Goal: Task Accomplishment & Management: Use online tool/utility

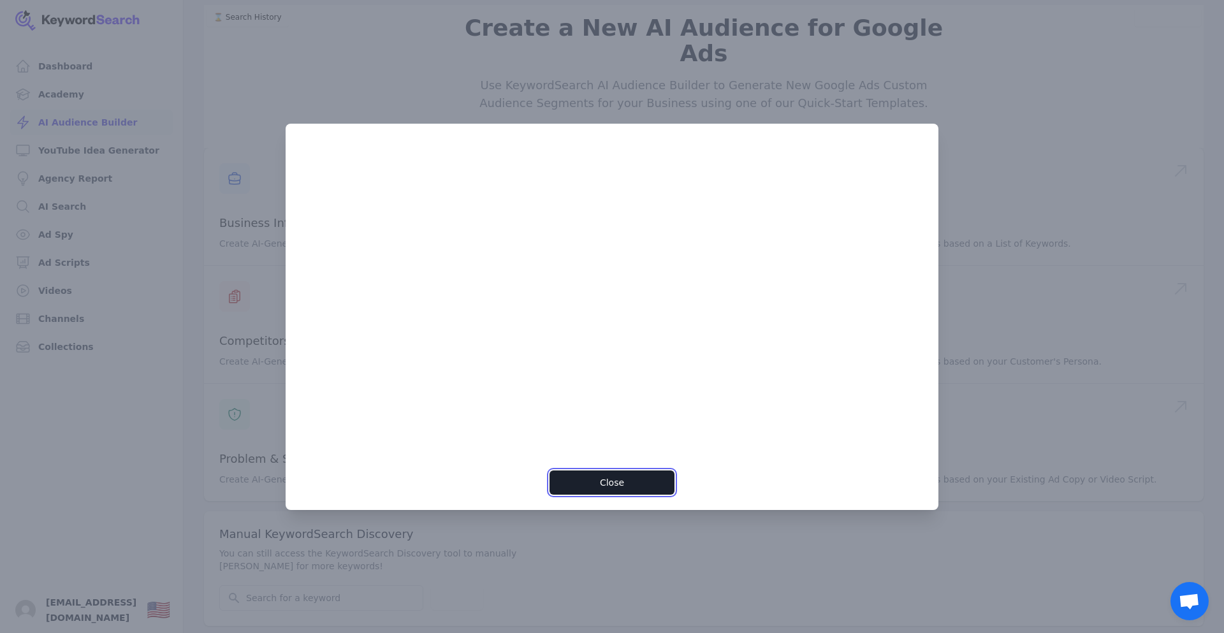
click at [621, 485] on button "Close" at bounding box center [612, 483] width 124 height 24
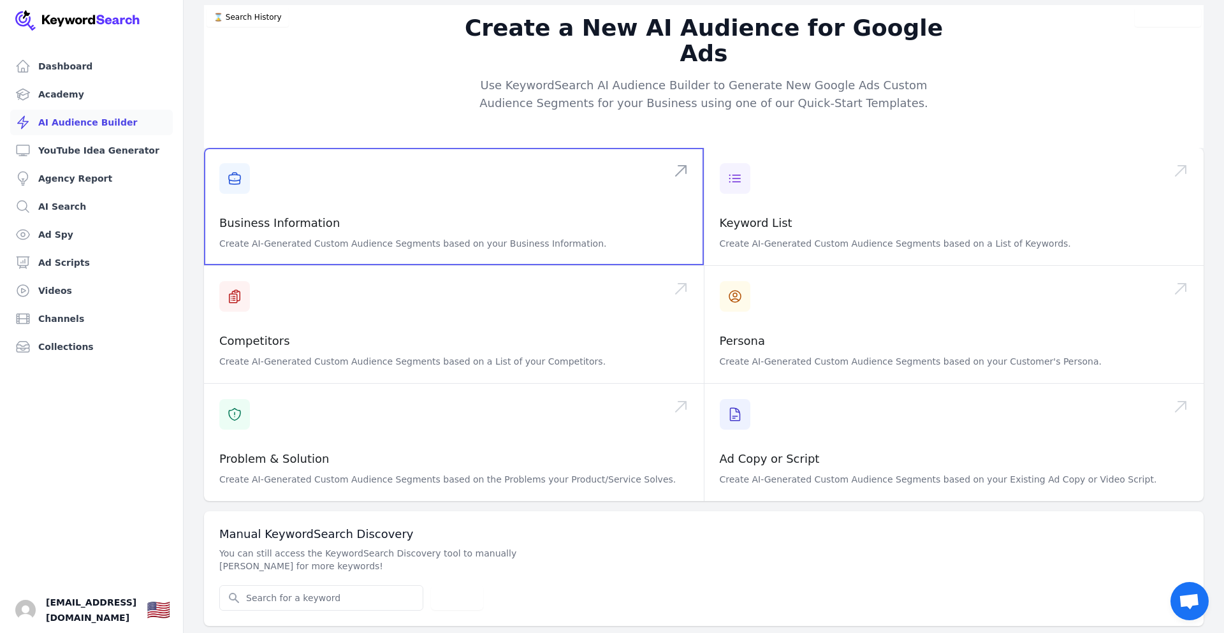
click at [268, 205] on span at bounding box center [454, 206] width 500 height 117
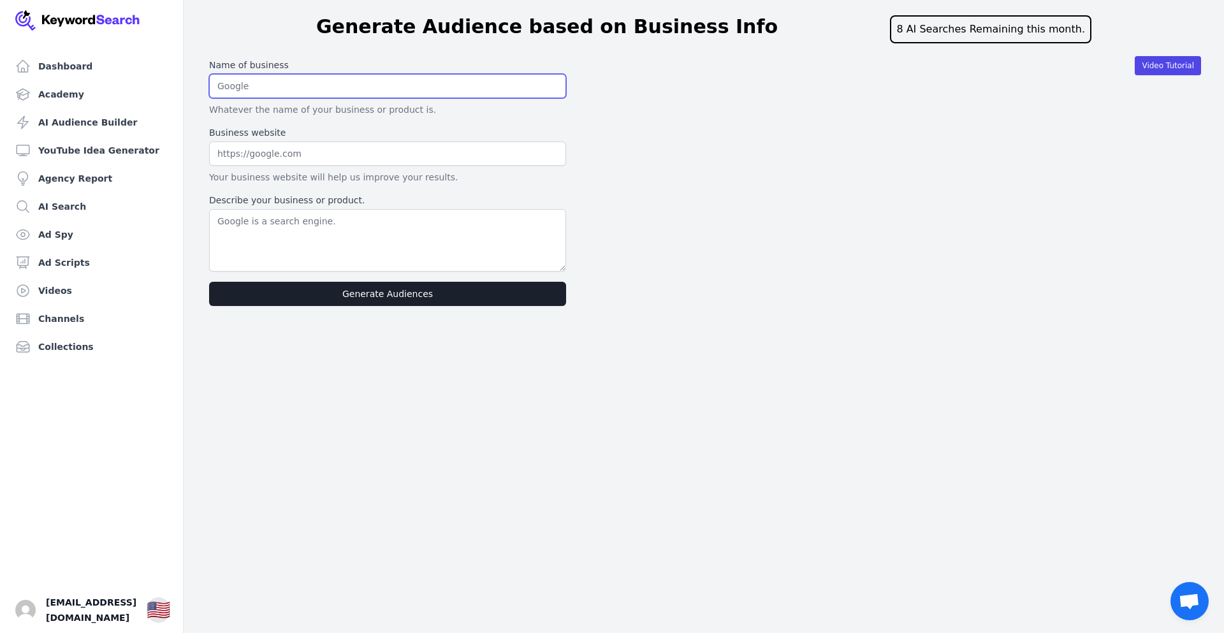
click at [289, 89] on input "text" at bounding box center [387, 86] width 357 height 24
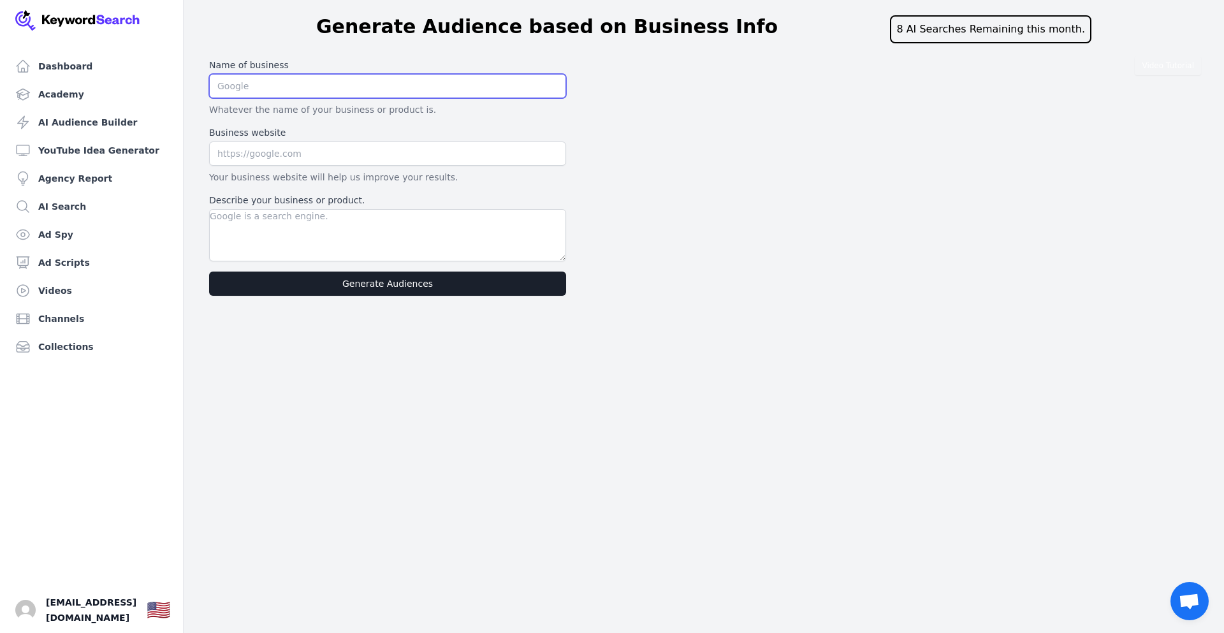
click at [293, 93] on input "text" at bounding box center [387, 86] width 357 height 24
type input "Uncharted Stories"
click at [309, 151] on input "text" at bounding box center [387, 154] width 357 height 24
type input "youtube.com/channel/UCU-xng4S7TBL_z5Ee6ABKUw"
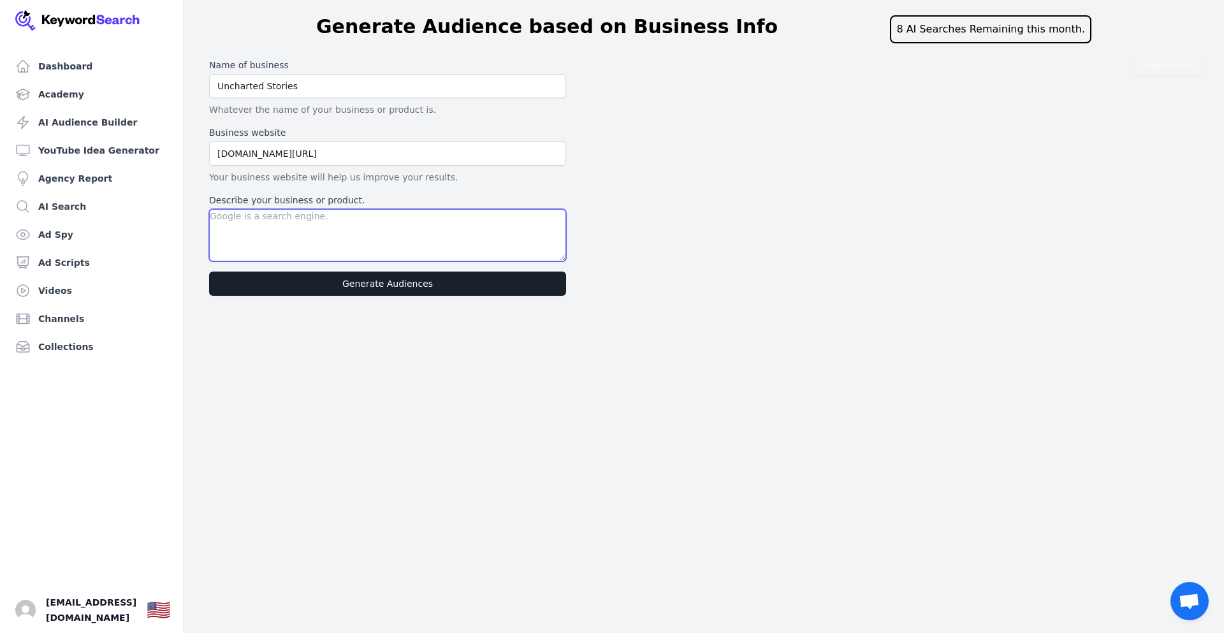
click at [321, 226] on textarea "Describe your business or product." at bounding box center [387, 235] width 357 height 52
paste textarea "Explorer's Mind! This is a channel for the curious at heart. We don't just trav…"
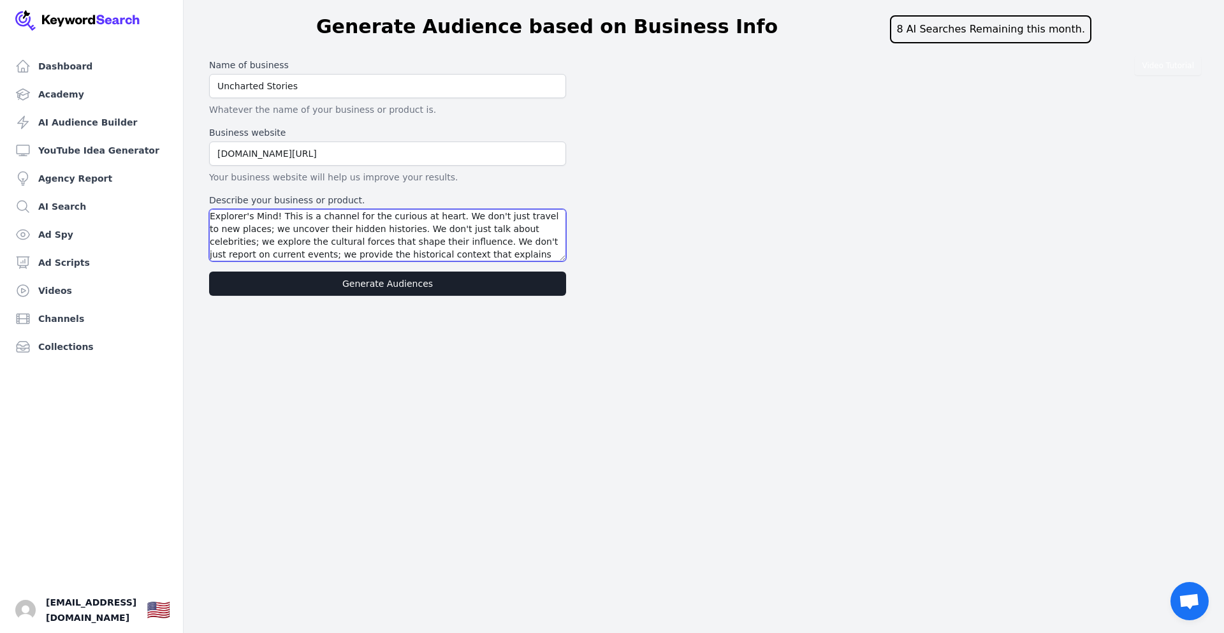
scroll to position [24, 0]
type textarea "Explorer's Mind! This is a channel for the curious at heart. We don't just trav…"
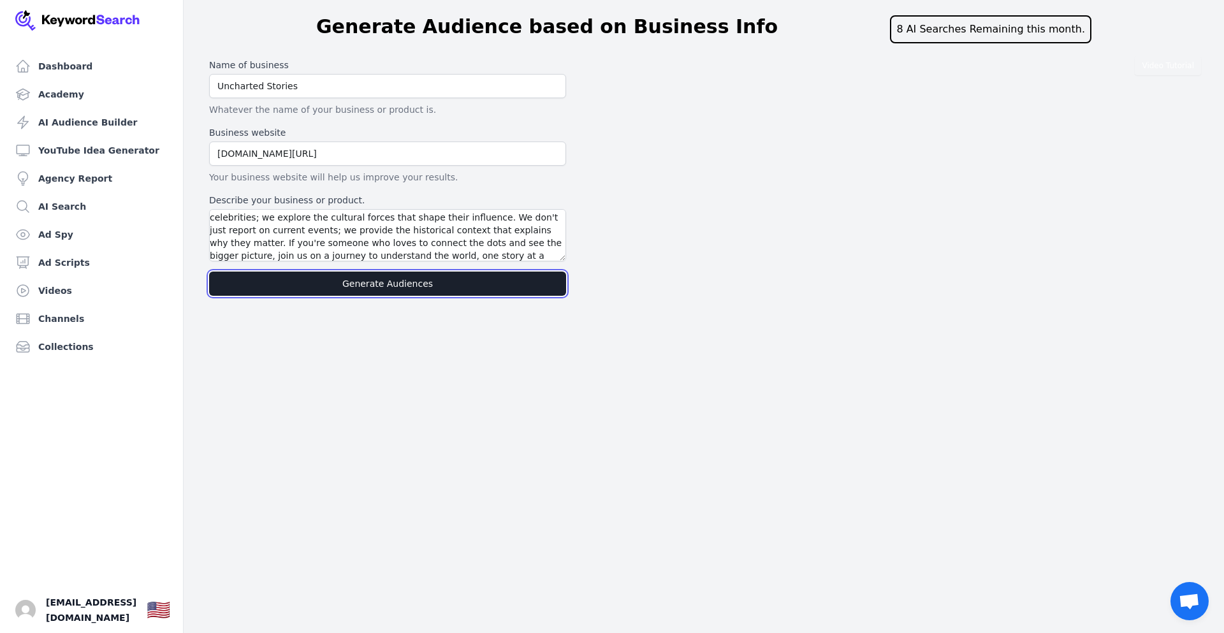
click at [405, 284] on button "Generate Audiences" at bounding box center [387, 284] width 357 height 24
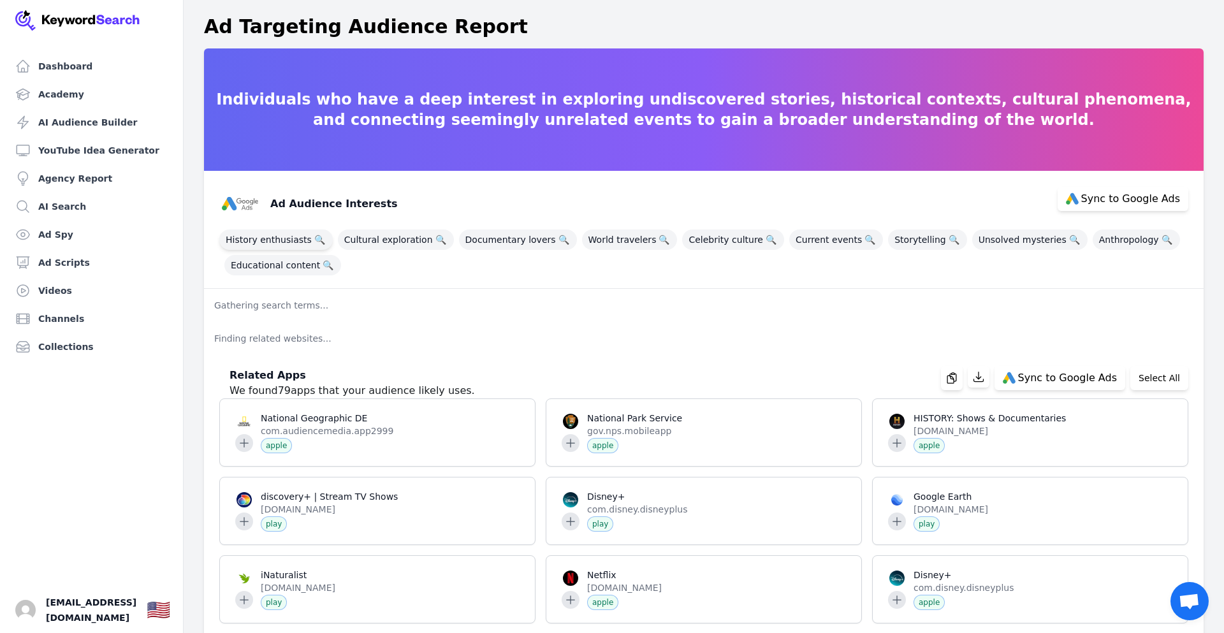
click at [265, 238] on span "History enthusiasts 🔍" at bounding box center [275, 240] width 113 height 20
click at [393, 241] on span "Cultural exploration 🔍" at bounding box center [396, 240] width 116 height 20
click at [478, 242] on span "Documentary lovers 🔍" at bounding box center [518, 240] width 118 height 20
click at [585, 240] on span "World travelers 🔍" at bounding box center [630, 240] width 96 height 20
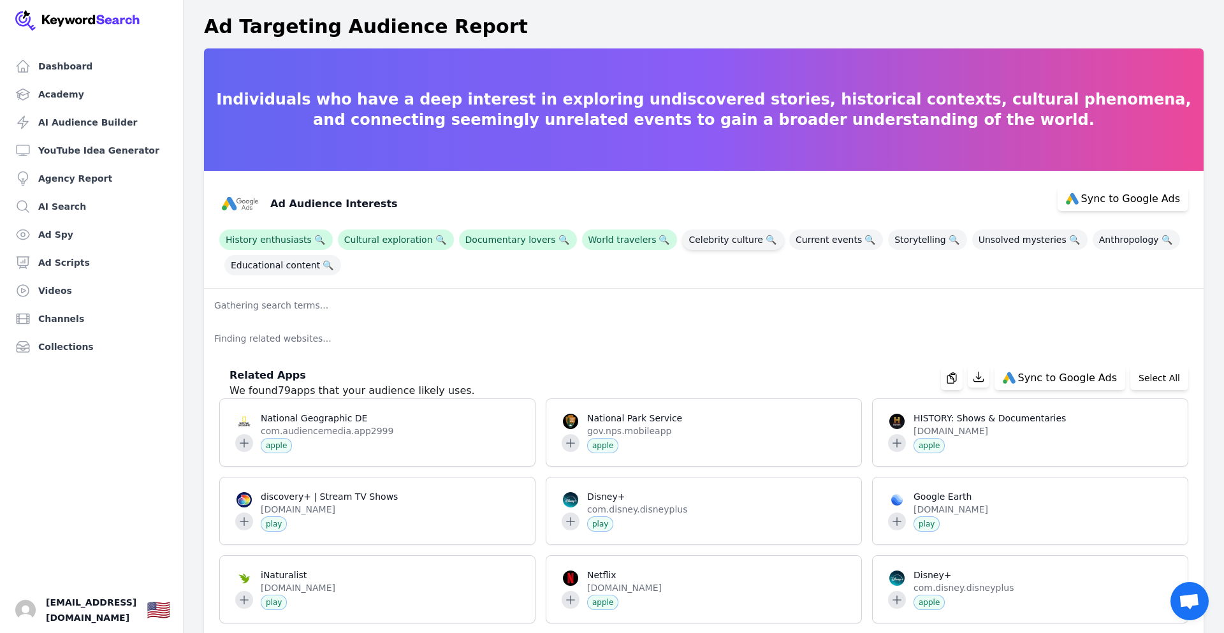
click at [689, 242] on span "Celebrity culture 🔍" at bounding box center [733, 240] width 102 height 20
click at [791, 242] on span "Current events 🔍" at bounding box center [836, 240] width 94 height 20
click at [789, 239] on span "Current events 🔍" at bounding box center [836, 240] width 94 height 20
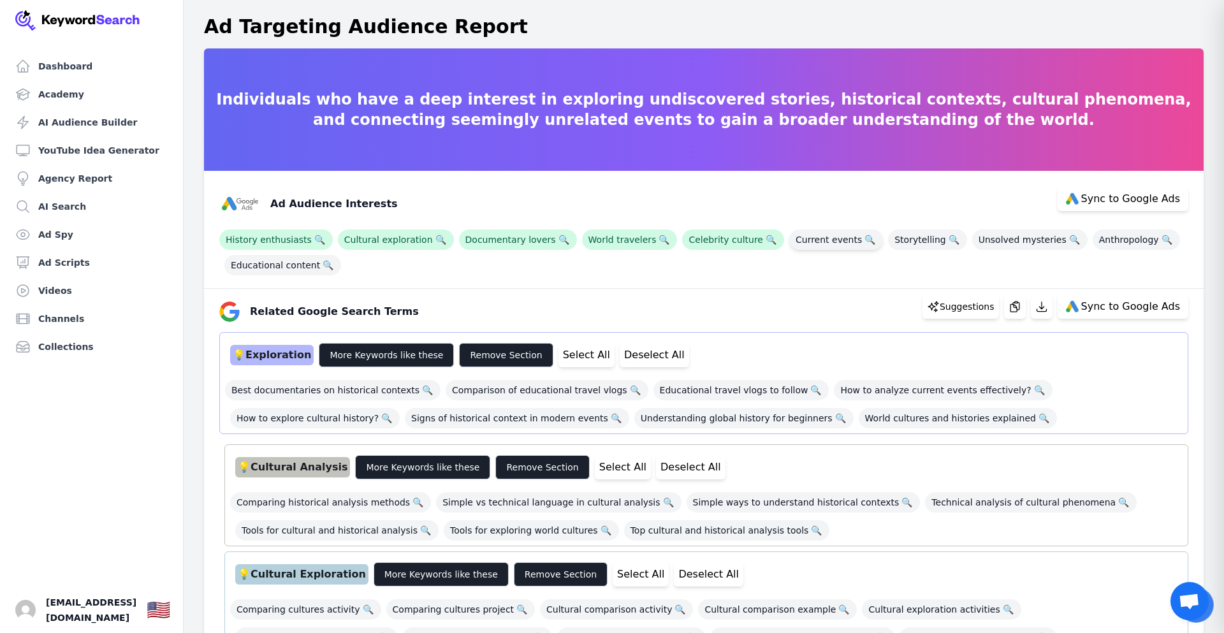
click at [795, 238] on span "Current events 🔍" at bounding box center [836, 240] width 94 height 20
click at [888, 241] on span "Storytelling 🔍" at bounding box center [927, 240] width 79 height 20
click at [972, 242] on span "Unsolved mysteries 🔍" at bounding box center [1029, 240] width 115 height 20
click at [280, 267] on span "Educational content 🔍" at bounding box center [282, 265] width 117 height 20
click at [924, 391] on span "How to analyze current events effectively? 🔍" at bounding box center [943, 390] width 218 height 20
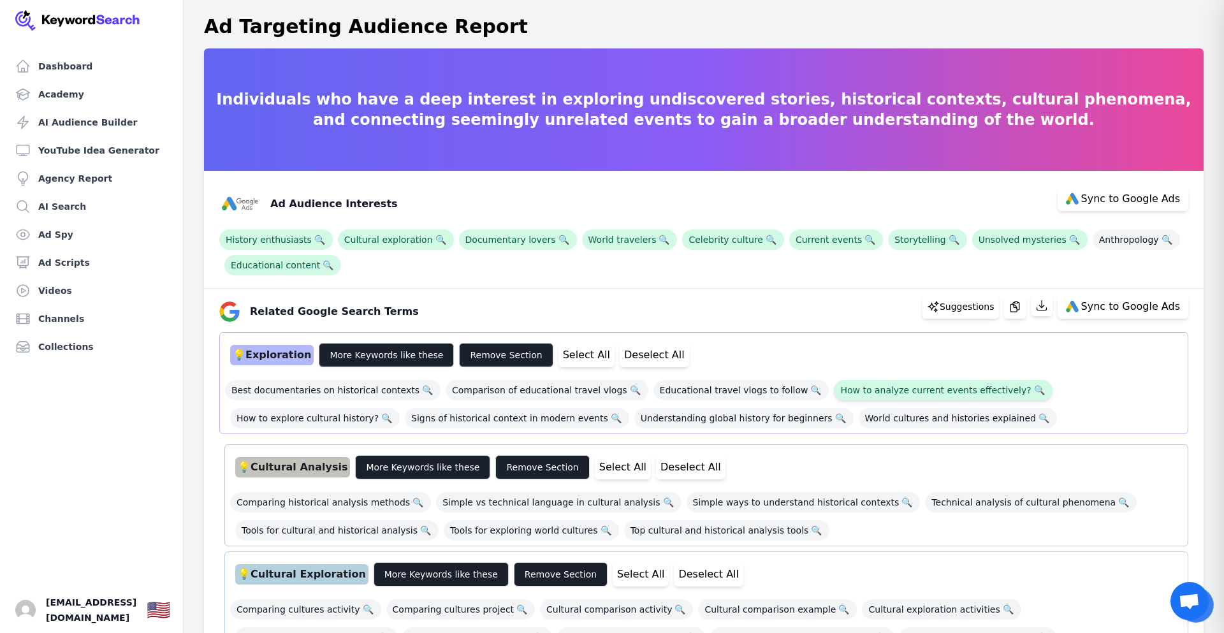
click at [889, 388] on span "How to analyze current events effectively? 🔍" at bounding box center [943, 390] width 218 height 20
click at [1109, 202] on span "Sync to Google Ads" at bounding box center [1130, 199] width 99 height 10
select select "interestsOrPurchaseIntentions"
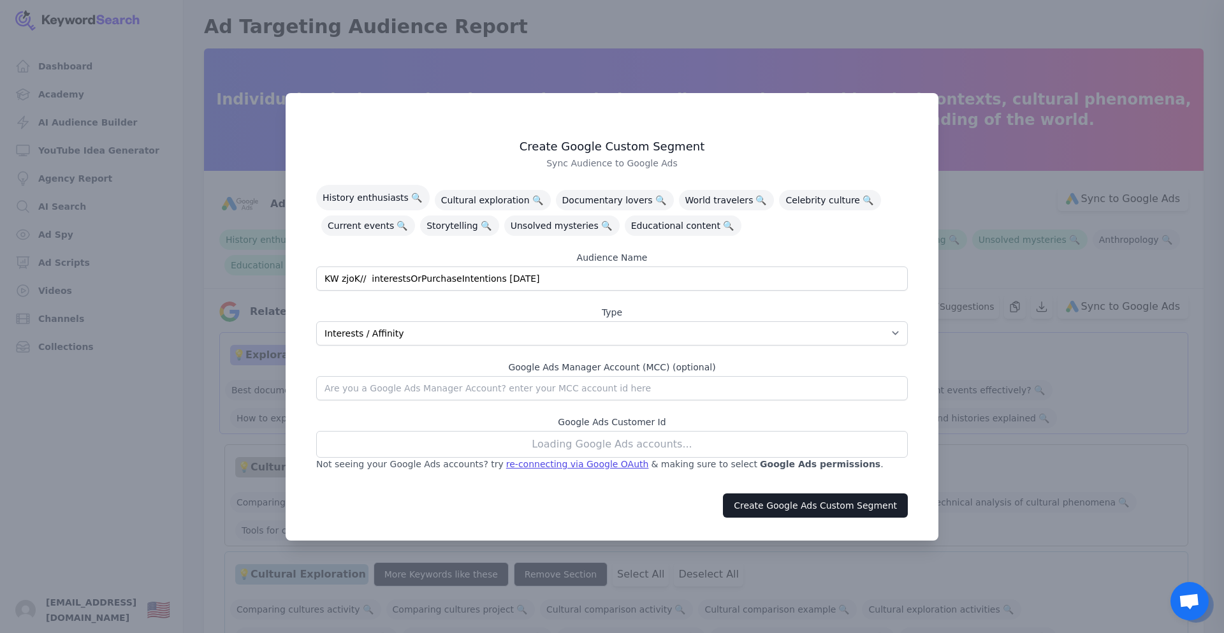
click at [620, 445] on div "Loading Google Ads accounts..." at bounding box center [612, 444] width 592 height 27
click at [798, 507] on button "Create Google Ads Custom Segment" at bounding box center [815, 505] width 185 height 24
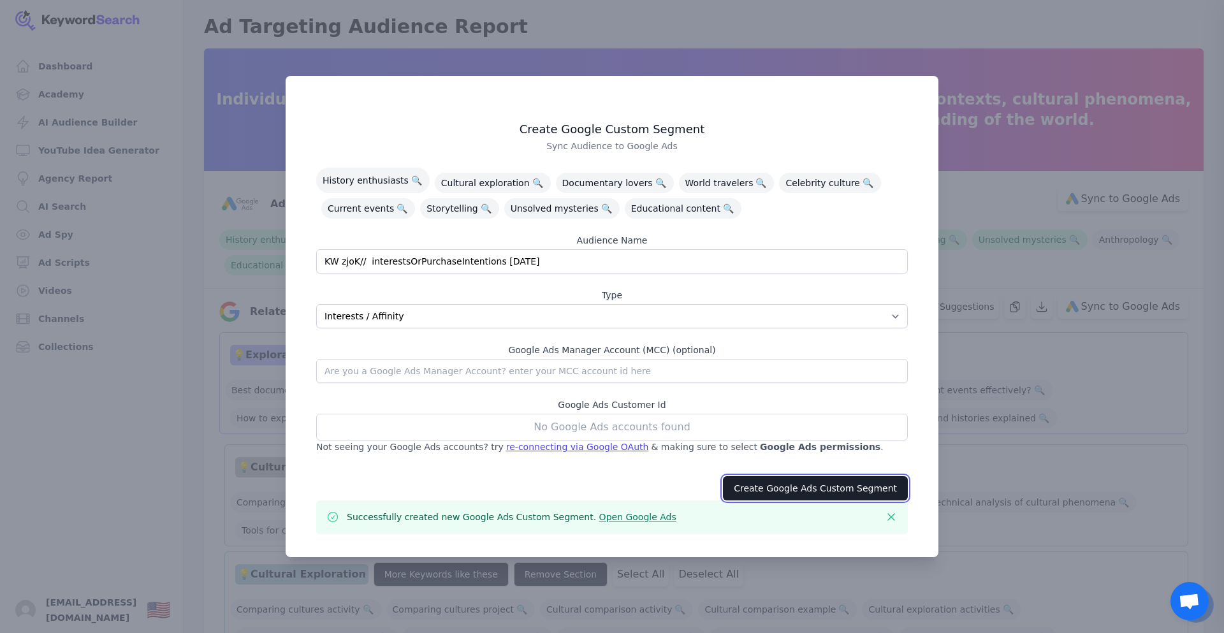
click at [821, 488] on button "Create Google Ads Custom Segment" at bounding box center [815, 488] width 185 height 24
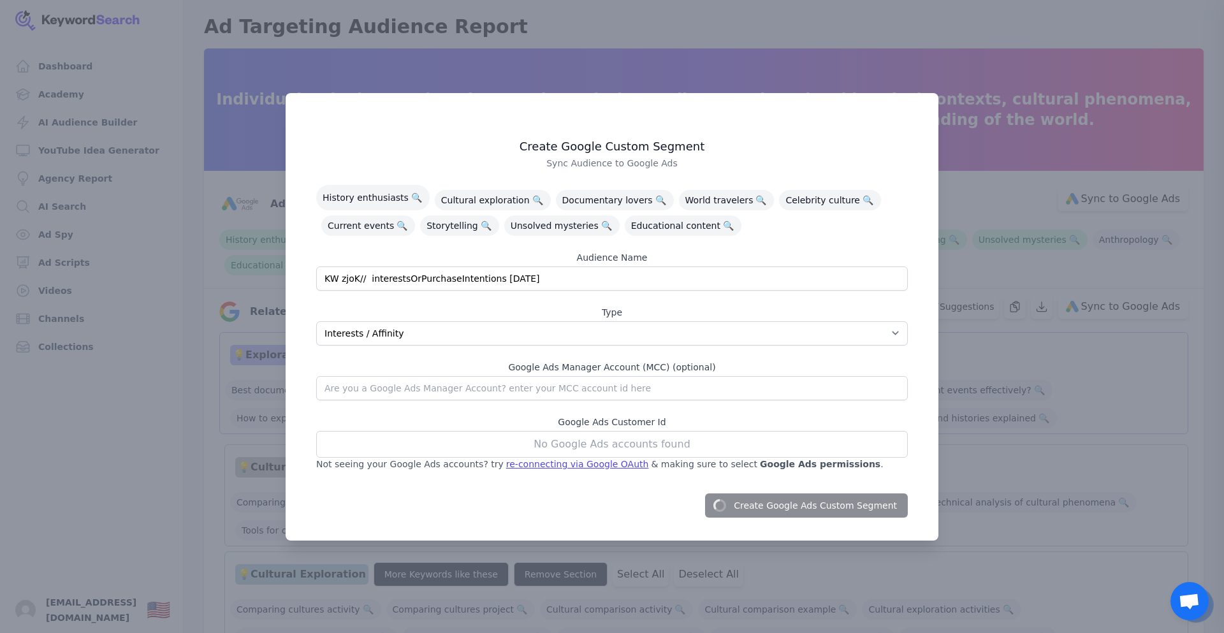
click at [1193, 600] on span "Open chat" at bounding box center [1189, 603] width 21 height 18
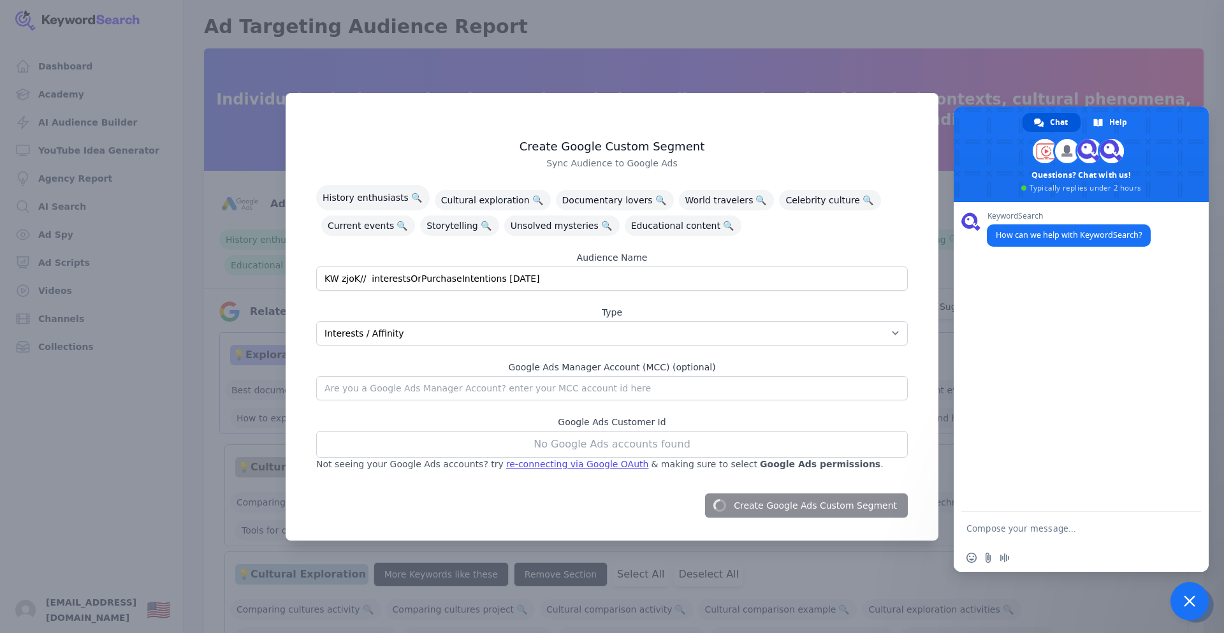
click at [995, 527] on textarea "Compose your message..." at bounding box center [1067, 528] width 201 height 11
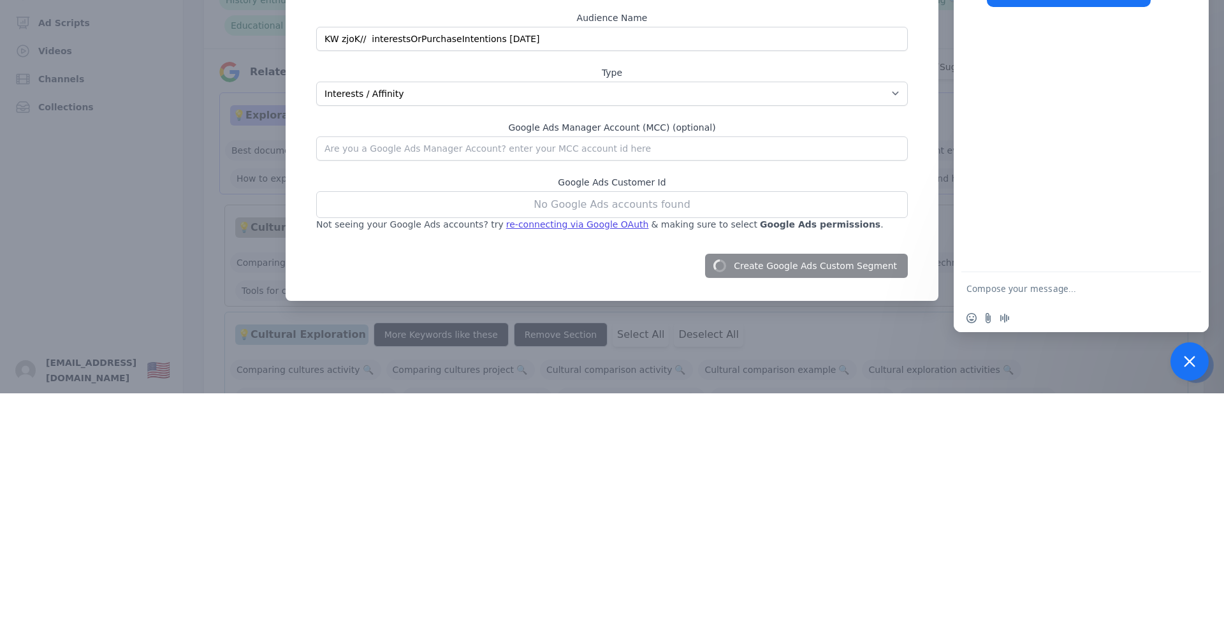
click at [994, 527] on textarea "Compose your message..." at bounding box center [1067, 528] width 201 height 11
type textarea "hi"
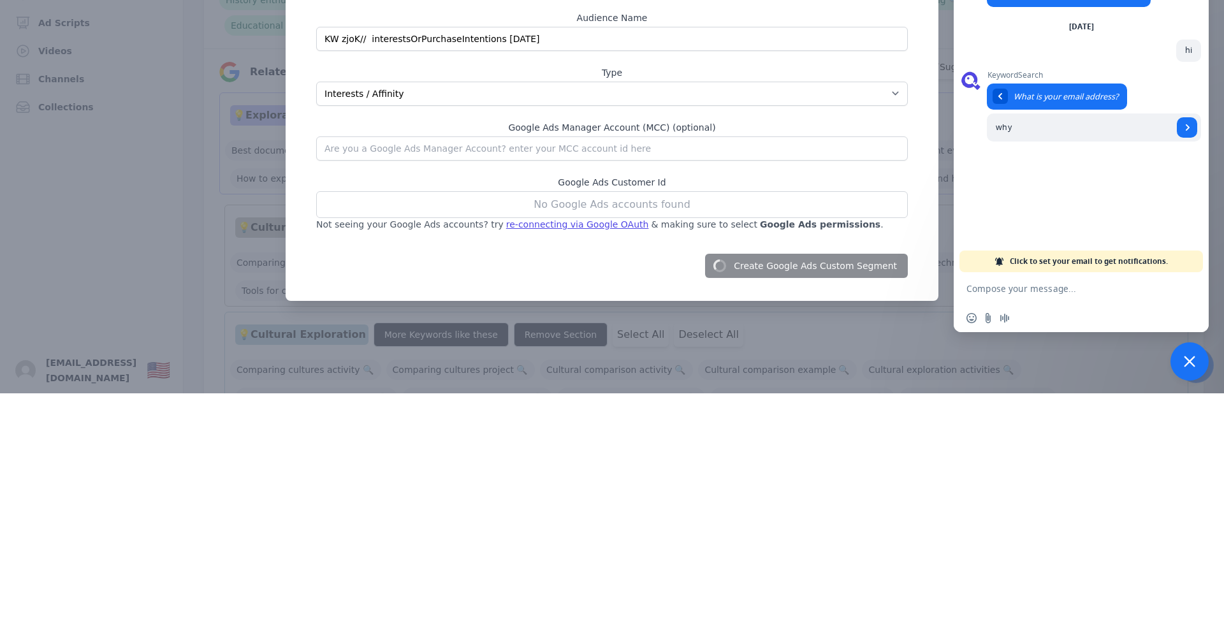
click at [1100, 504] on span "Click to set your email to get notifications." at bounding box center [1089, 501] width 158 height 22
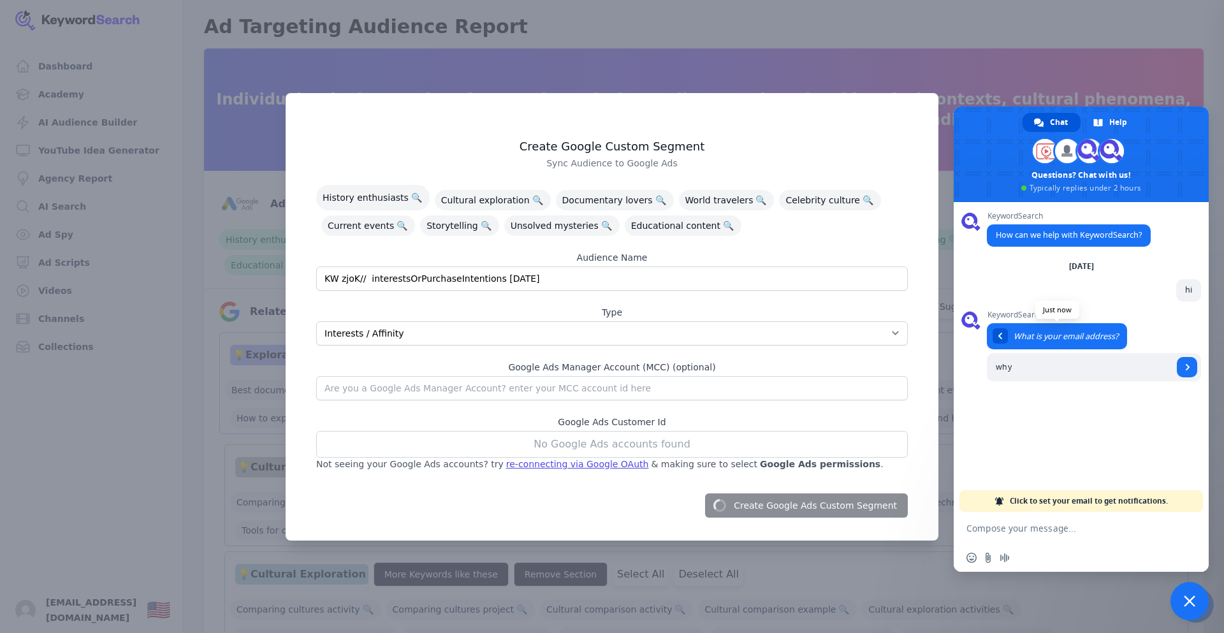
click at [1088, 337] on span "What is your email address?" at bounding box center [1066, 336] width 105 height 11
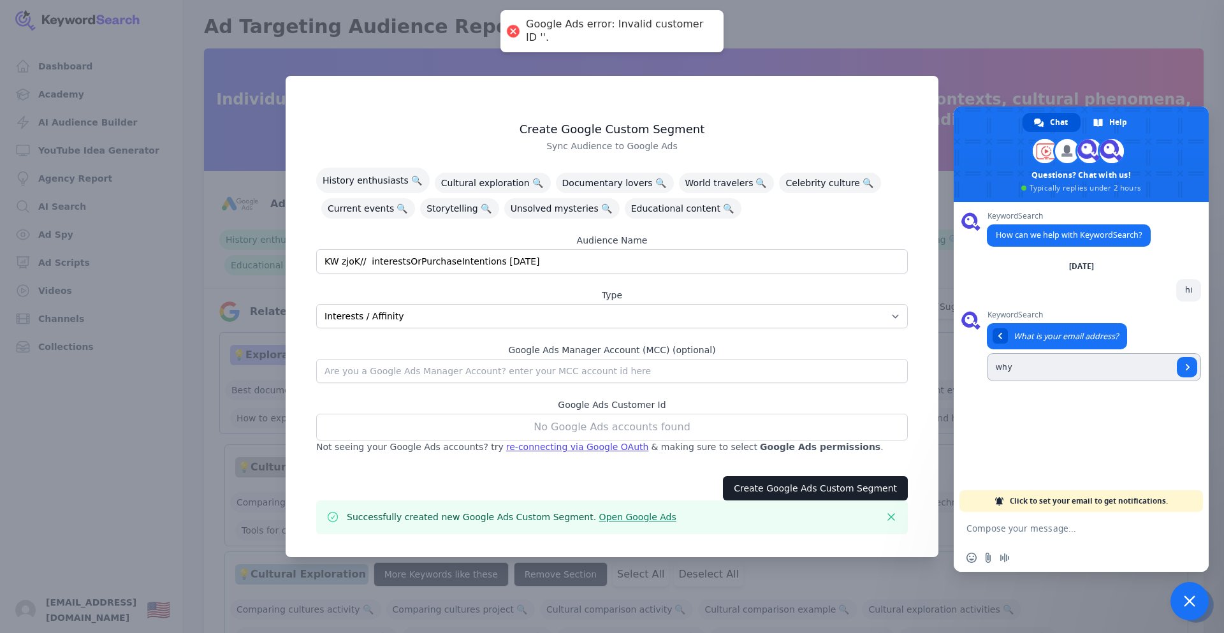
click at [1047, 370] on input "why" at bounding box center [1080, 367] width 186 height 28
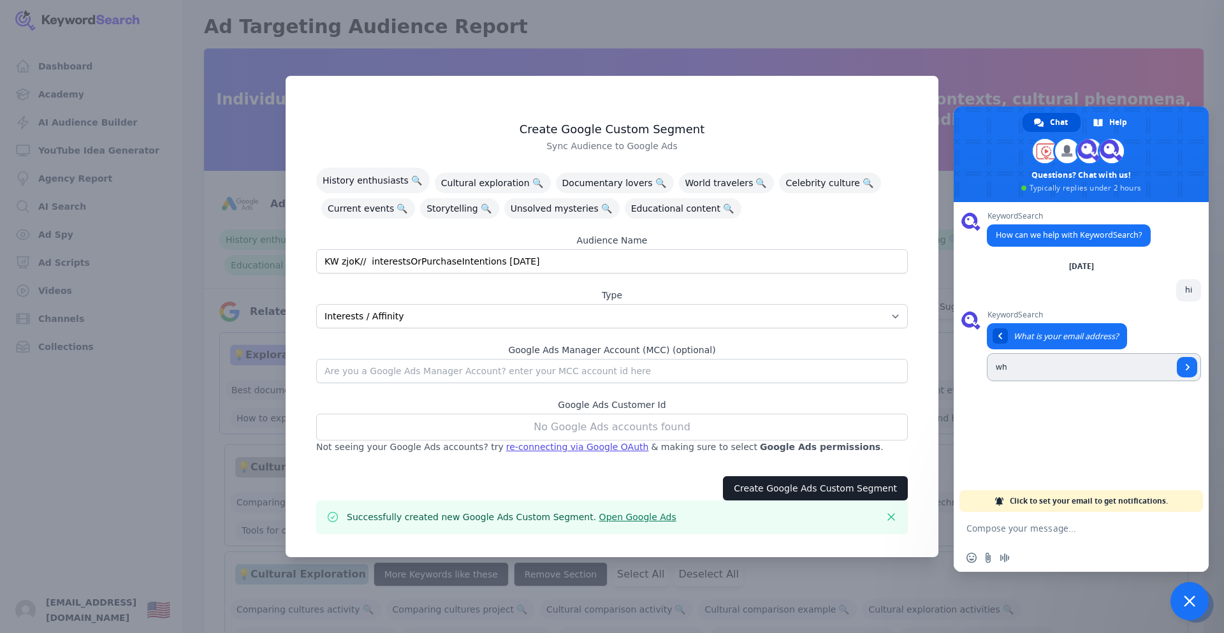
type input "w"
type input "[EMAIL_ADDRESS][DOMAIN_NAME]"
click at [1190, 369] on span "Send" at bounding box center [1188, 367] width 6 height 6
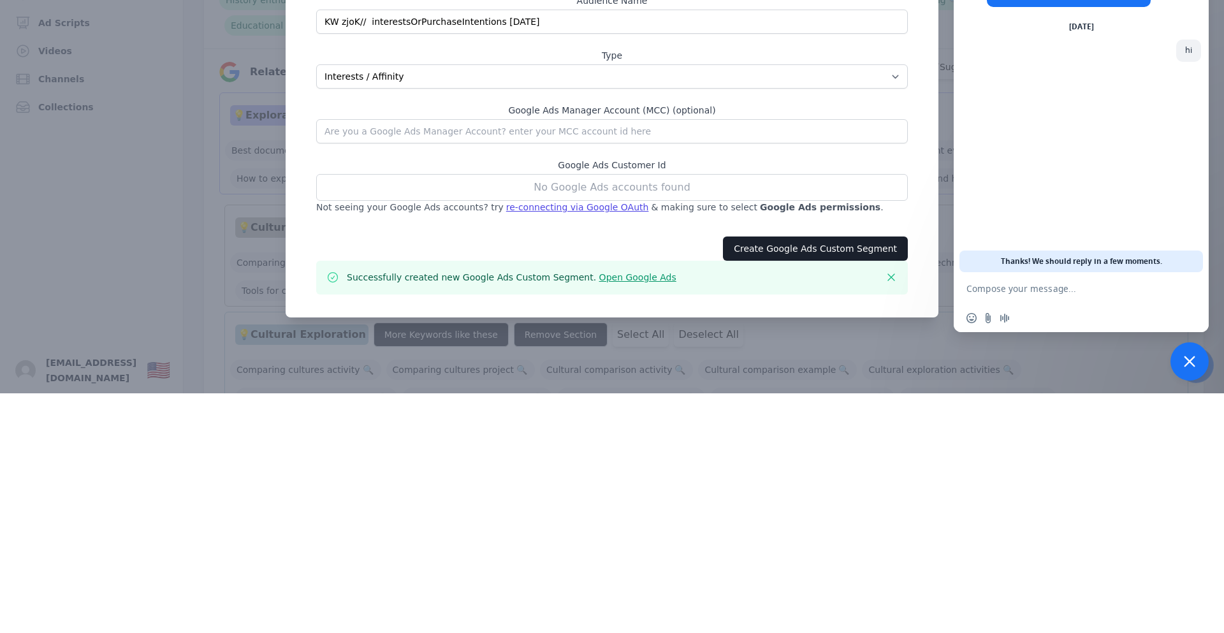
click at [608, 281] on div "Create Google Custom Segment Sync Audience to Google Ads History enthusiasts 🔍 …" at bounding box center [612, 323] width 622 height 435
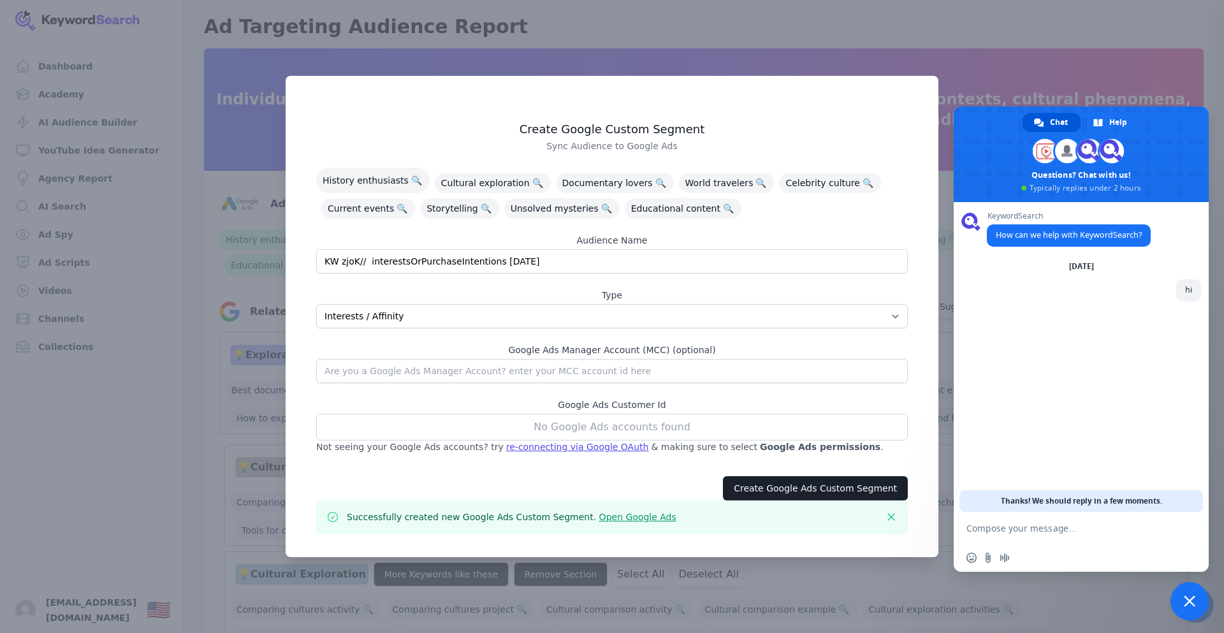
click at [627, 519] on link "Open Google Ads" at bounding box center [637, 517] width 77 height 10
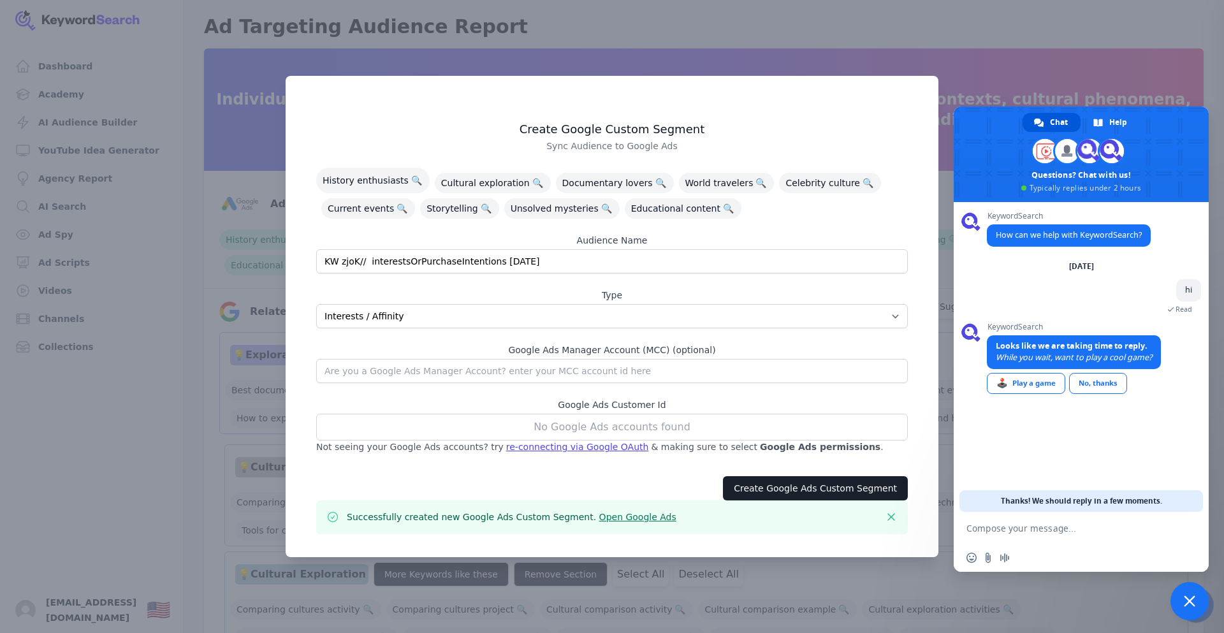
click at [236, 86] on div at bounding box center [612, 316] width 1224 height 633
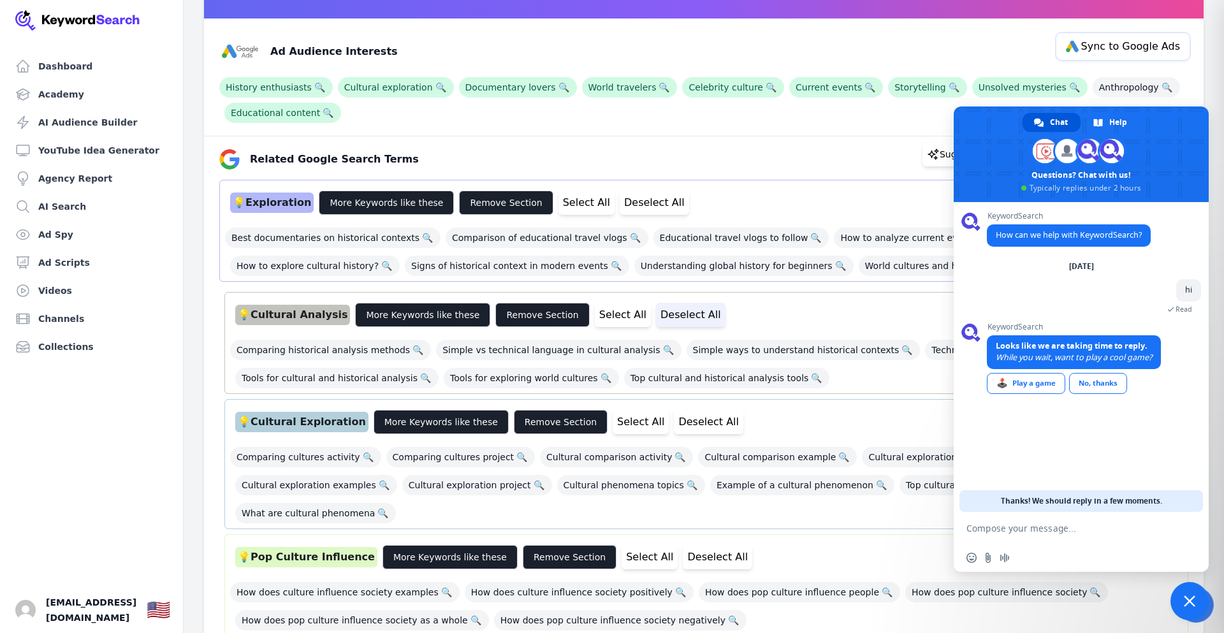
scroll to position [153, 0]
click at [1190, 595] on span "Close chat" at bounding box center [1189, 600] width 11 height 11
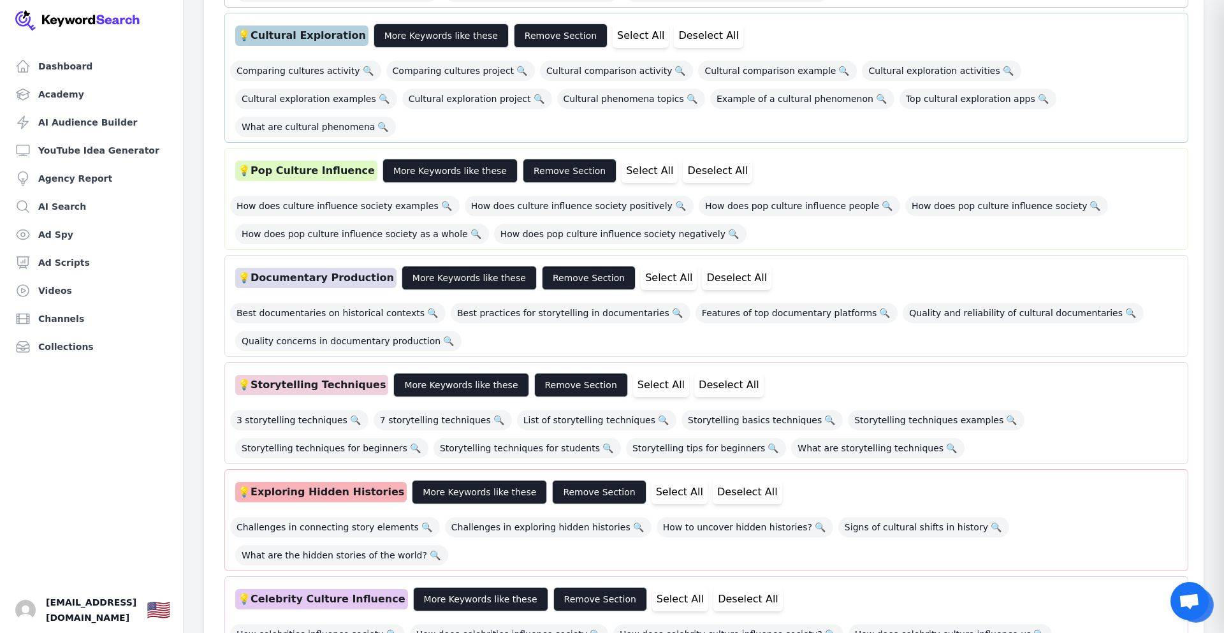
scroll to position [561, 0]
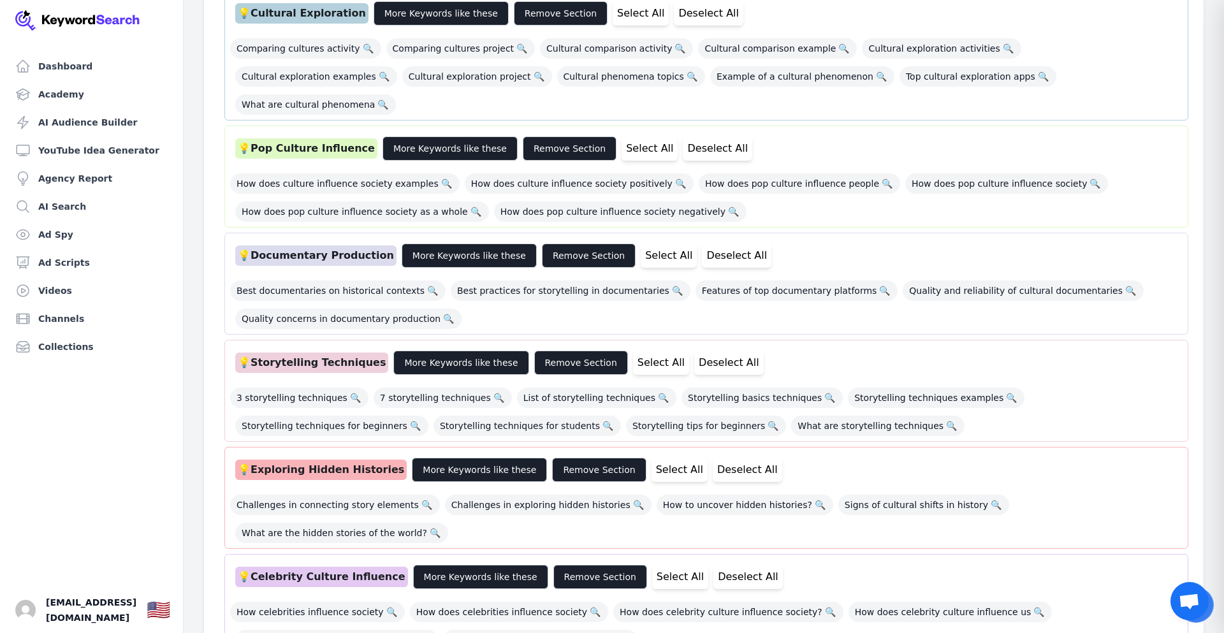
click at [341, 460] on div "💡 Exploring Hidden Histories" at bounding box center [321, 470] width 172 height 20
click at [710, 495] on span "How to uncover hidden histories? 🔍" at bounding box center [745, 505] width 177 height 20
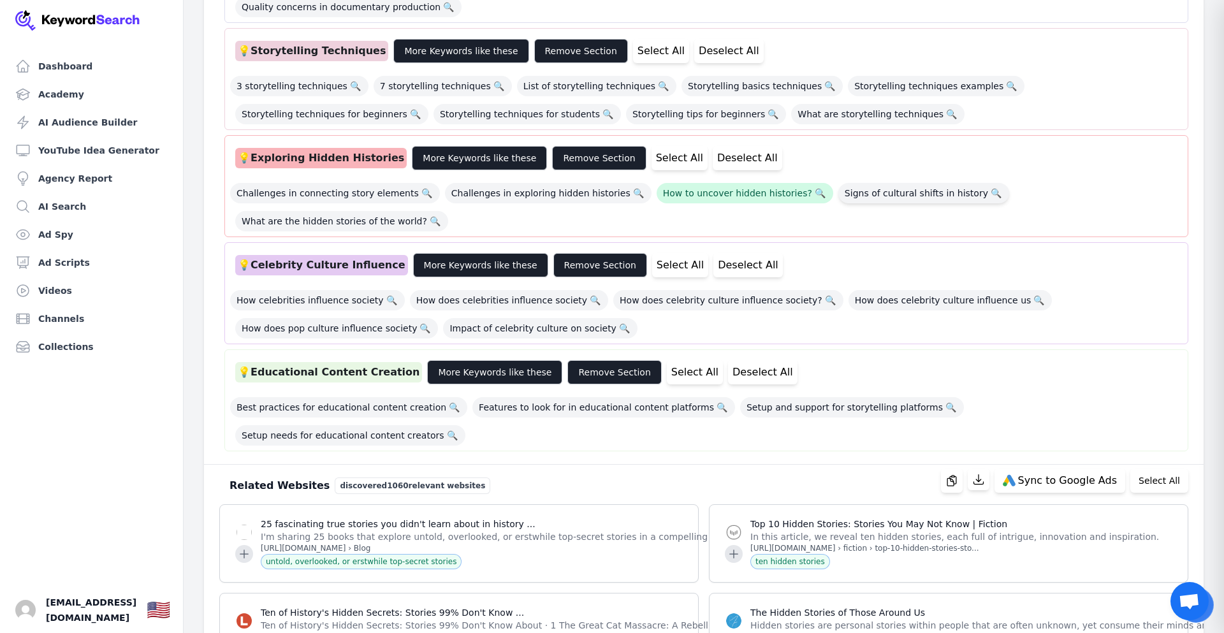
scroll to position [893, 0]
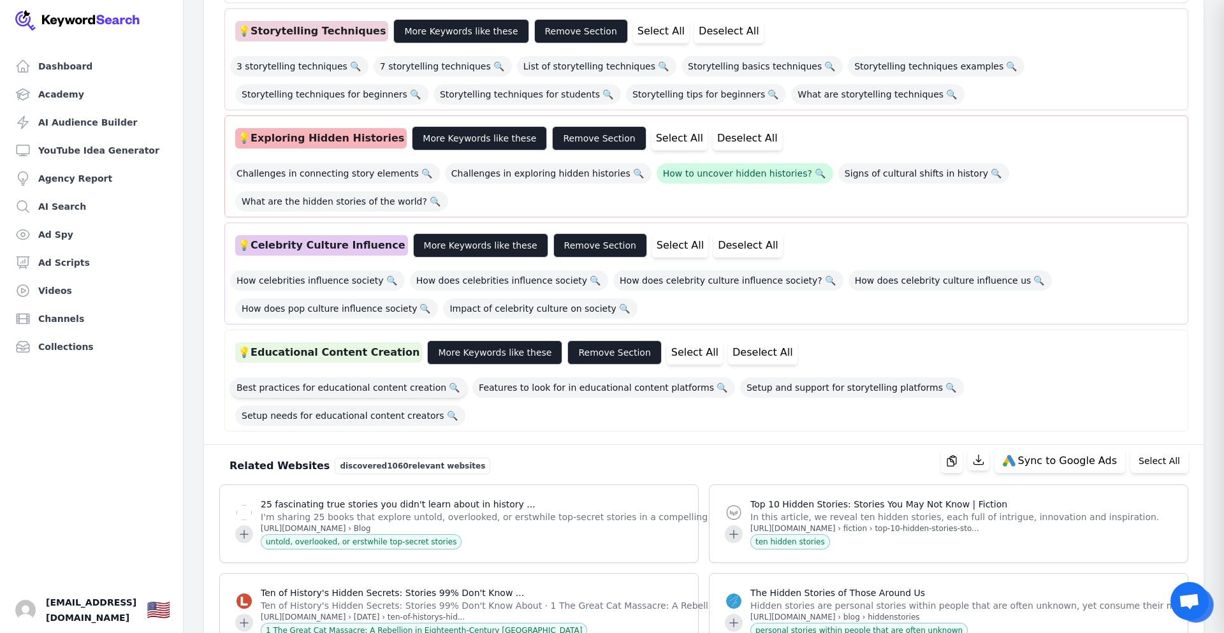
click at [400, 377] on span "Best practices for educational content creation 🔍" at bounding box center [348, 387] width 237 height 20
click at [648, 377] on span "Features to look for in educational content platforms 🔍" at bounding box center [603, 387] width 263 height 20
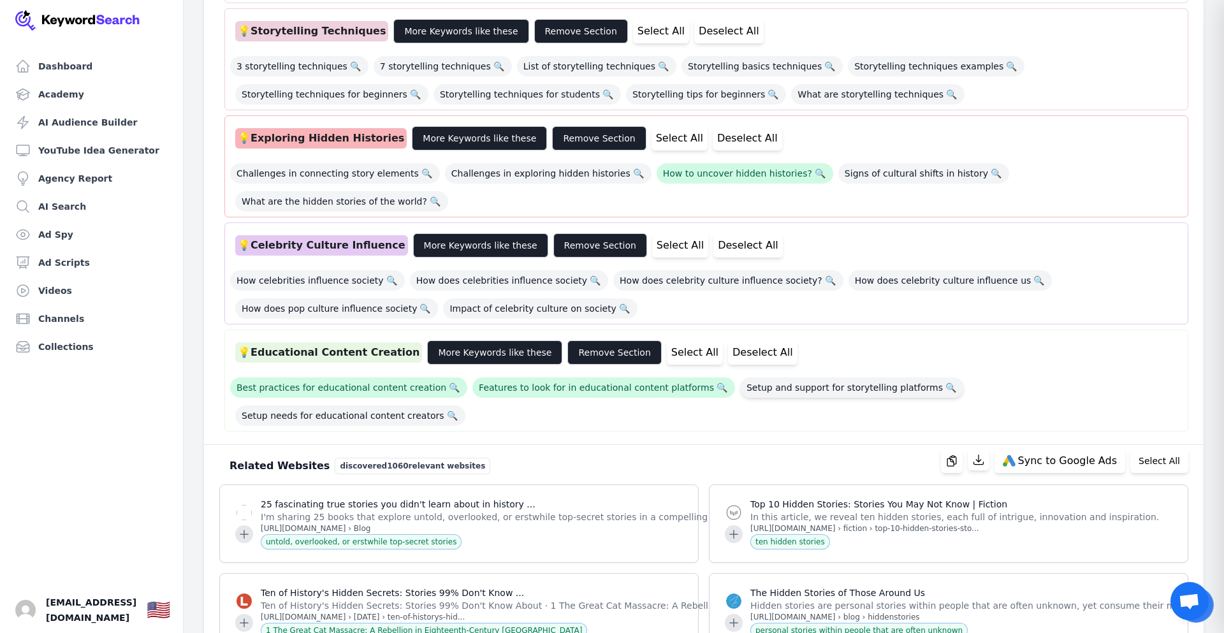
click at [772, 377] on span "Setup and support for storytelling platforms 🔍" at bounding box center [852, 387] width 224 height 20
click at [465, 405] on span "Setup needs for educational content creators 🔍" at bounding box center [350, 415] width 230 height 20
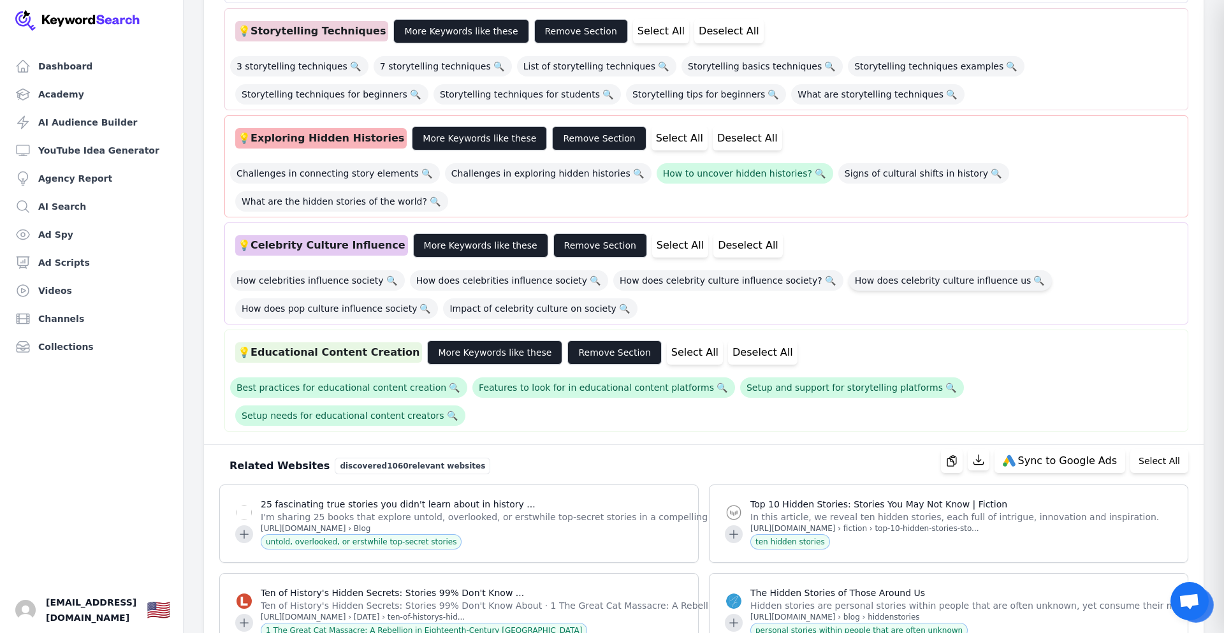
click at [884, 270] on span "How does celebrity culture influence us 🔍" at bounding box center [951, 280] width 204 height 20
click at [438, 298] on span "How does pop culture influence society 🔍" at bounding box center [336, 308] width 203 height 20
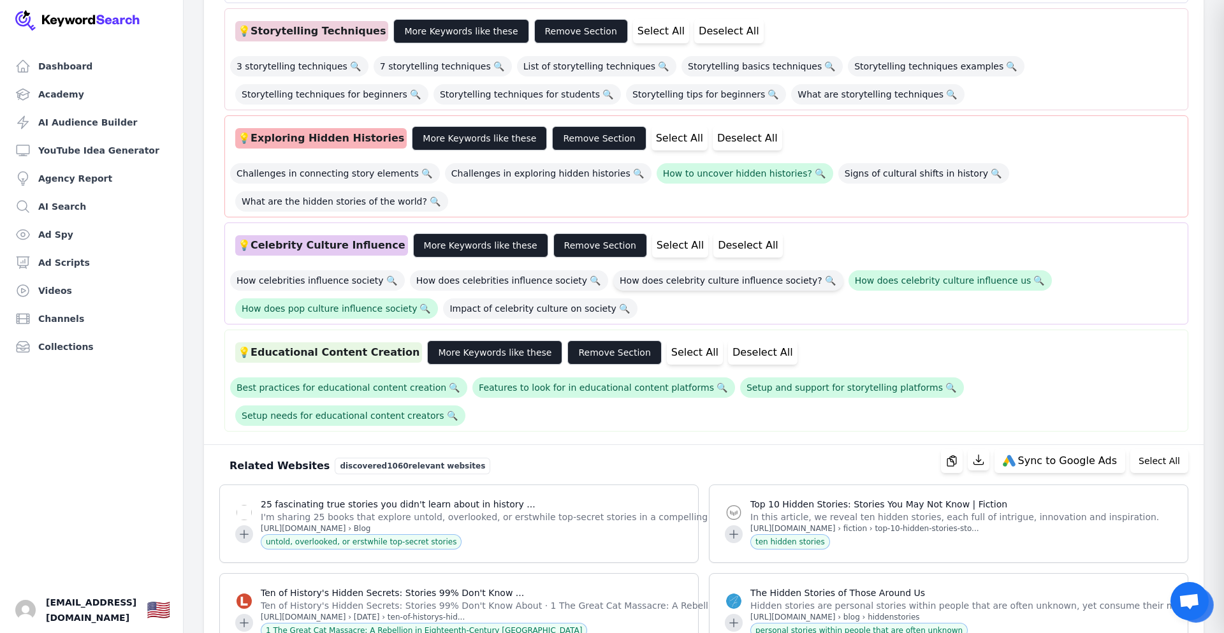
click at [674, 270] on span "How does celebrity culture influence society? 🔍" at bounding box center [728, 280] width 230 height 20
click at [652, 233] on button "Select All" at bounding box center [680, 245] width 56 height 24
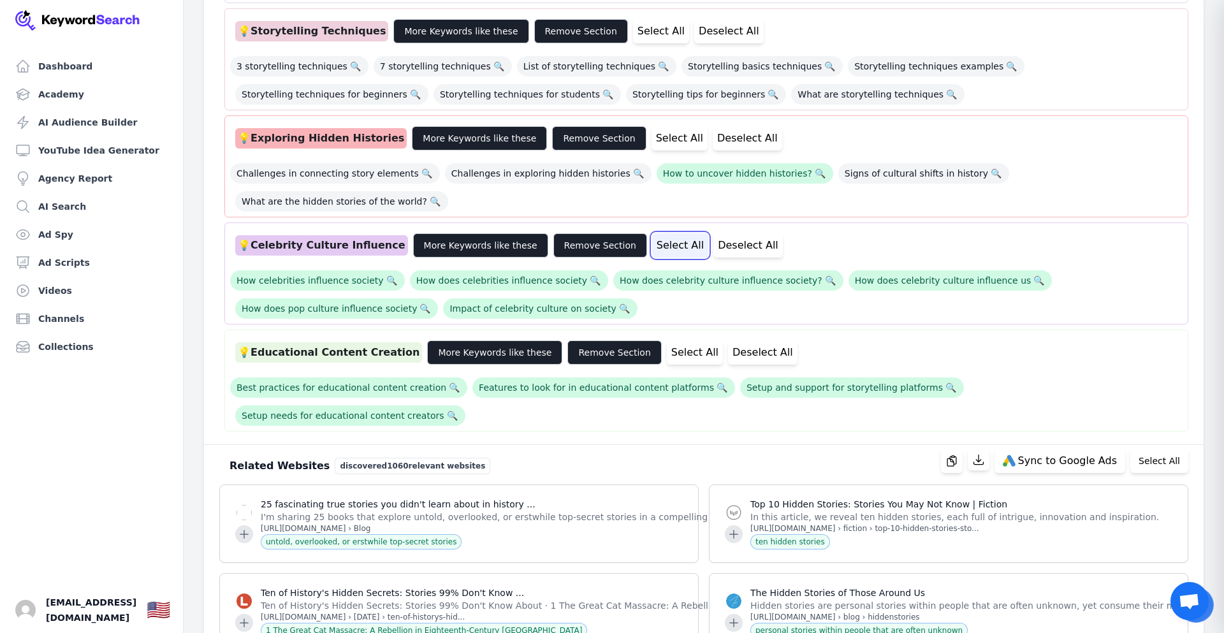
click at [652, 233] on button "Select All" at bounding box center [680, 245] width 56 height 24
click at [652, 126] on button "Select All" at bounding box center [680, 138] width 56 height 24
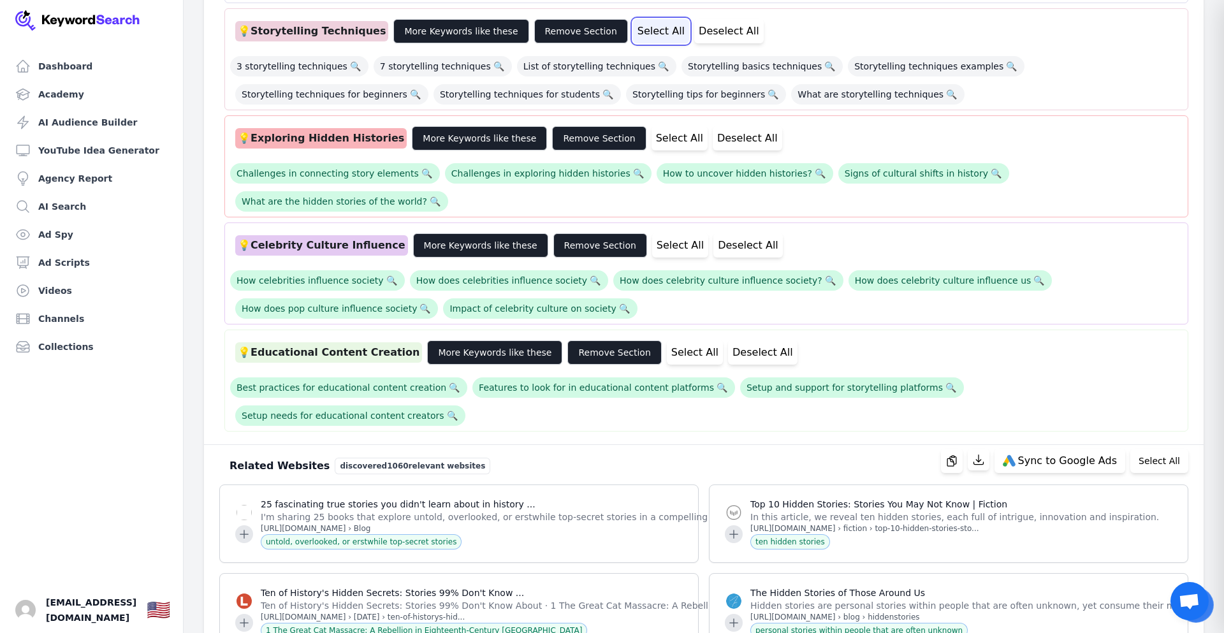
click at [633, 19] on button "Select All" at bounding box center [661, 31] width 56 height 24
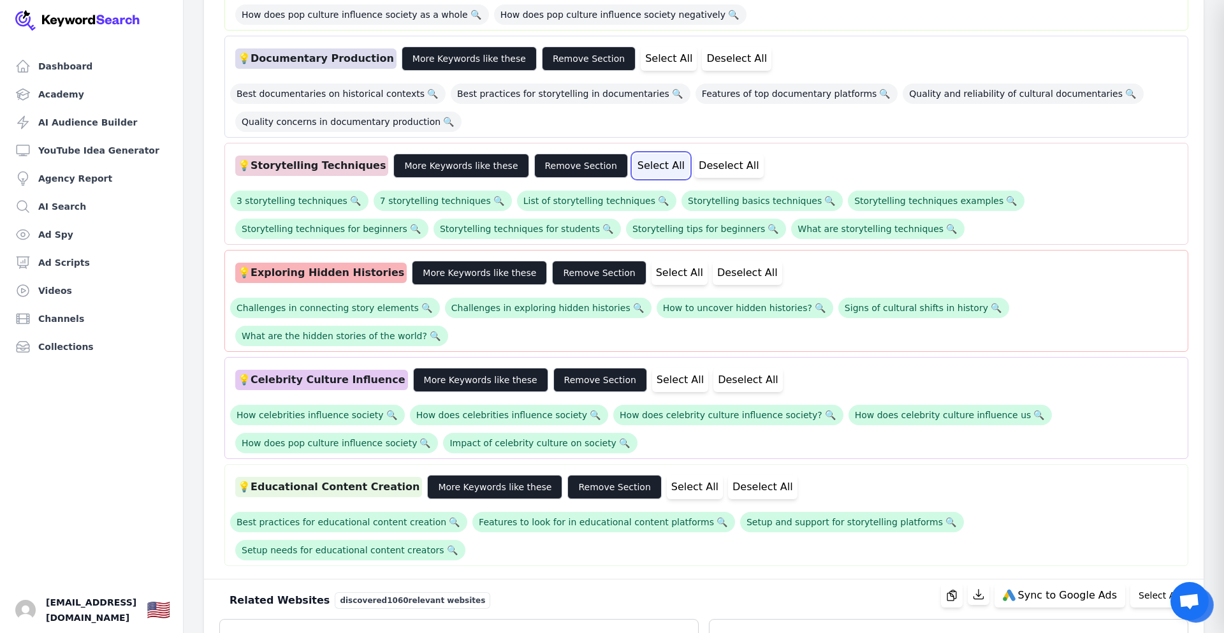
scroll to position [740, 0]
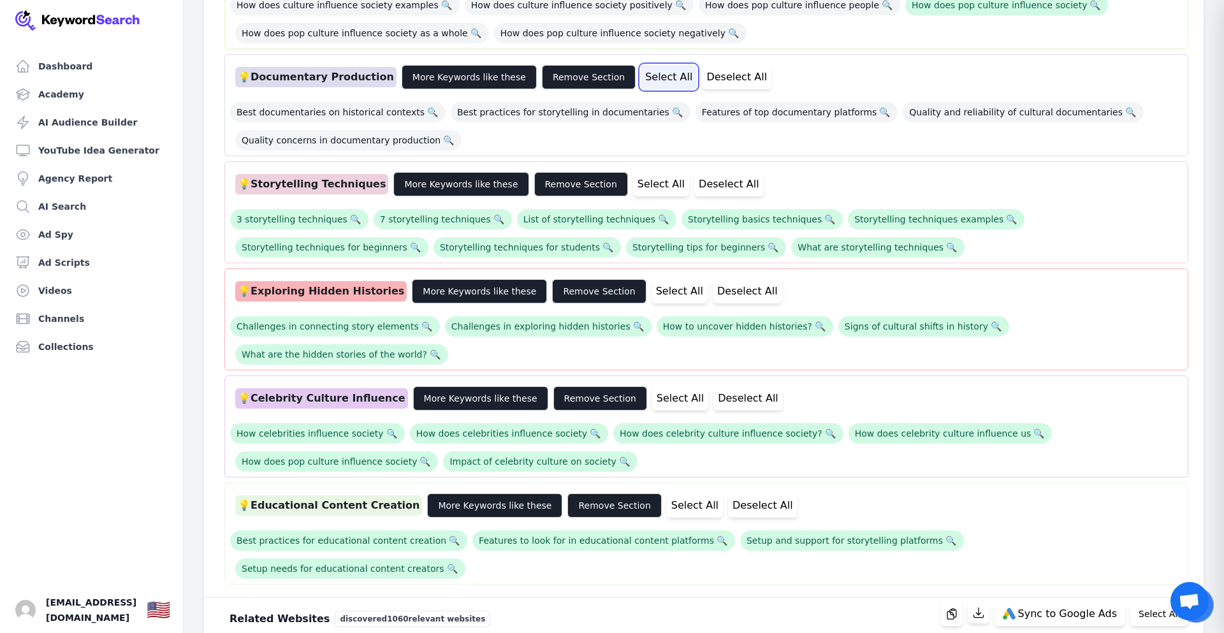
click at [641, 65] on button "Select All" at bounding box center [669, 77] width 56 height 24
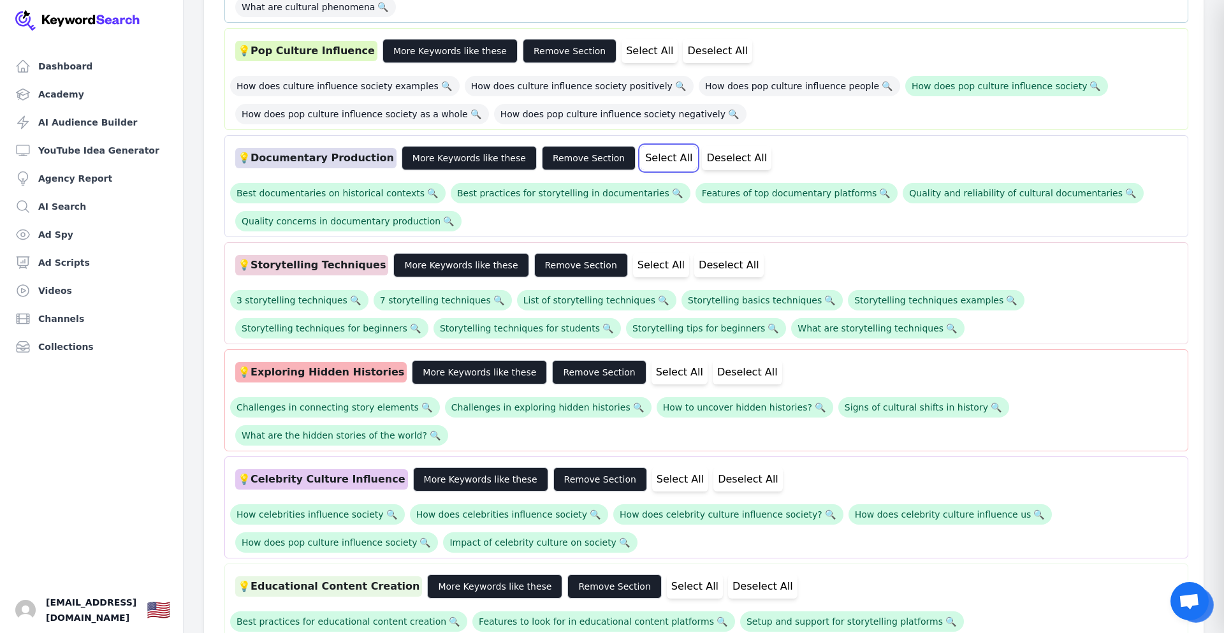
scroll to position [638, 0]
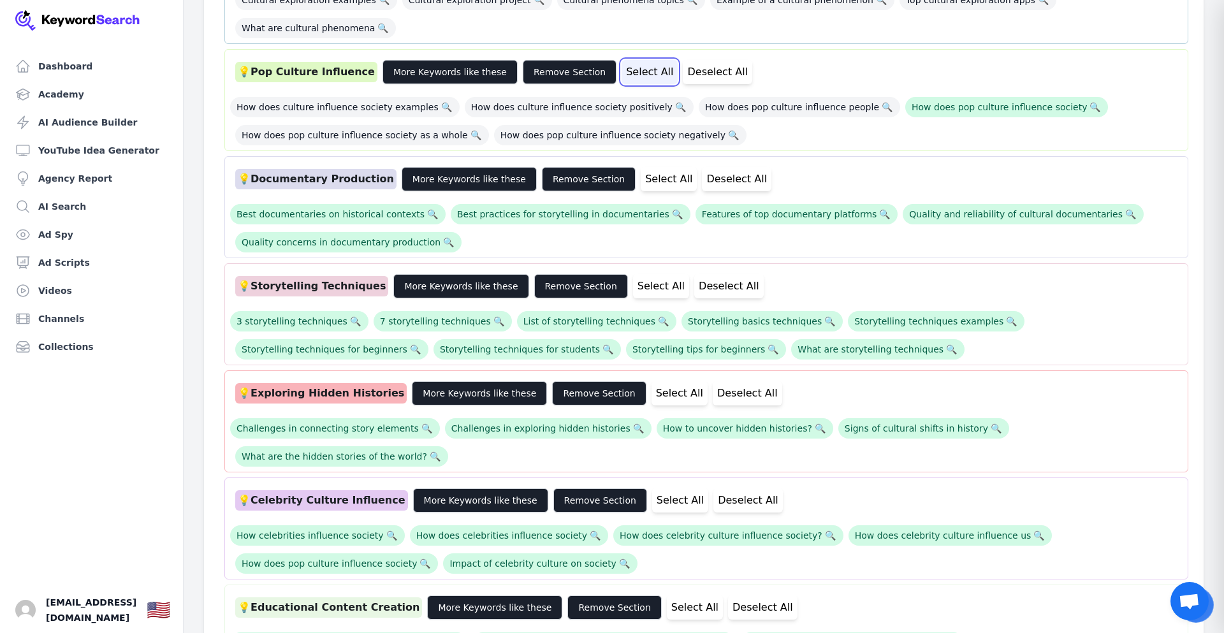
click at [622, 60] on button "Select All" at bounding box center [650, 72] width 56 height 24
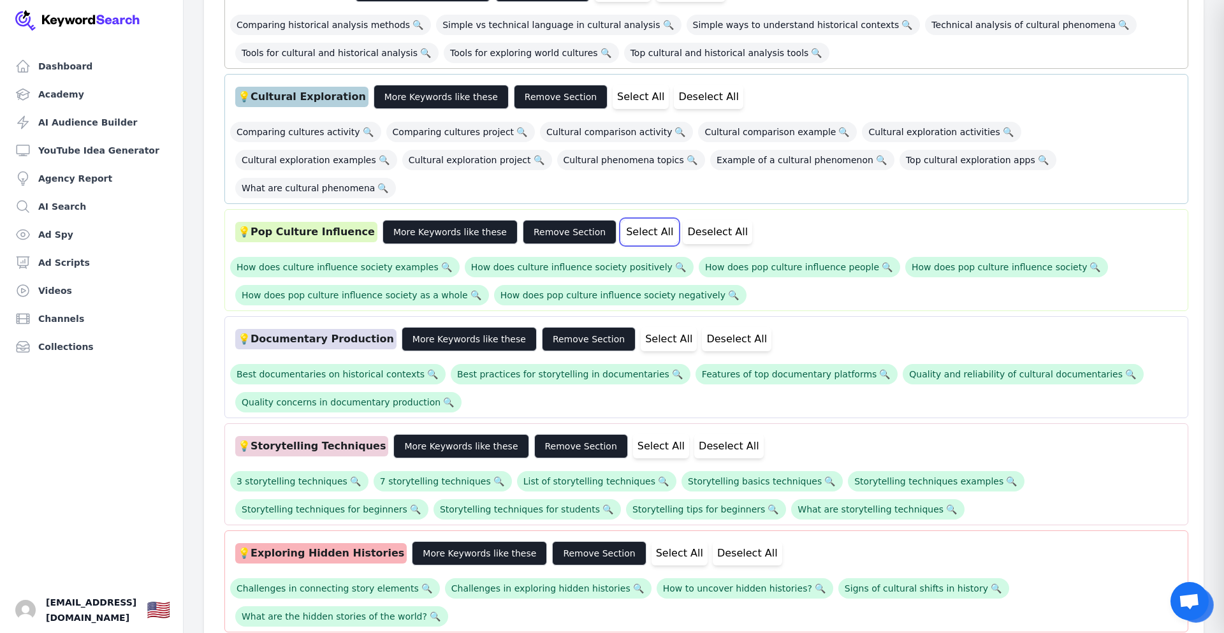
scroll to position [459, 0]
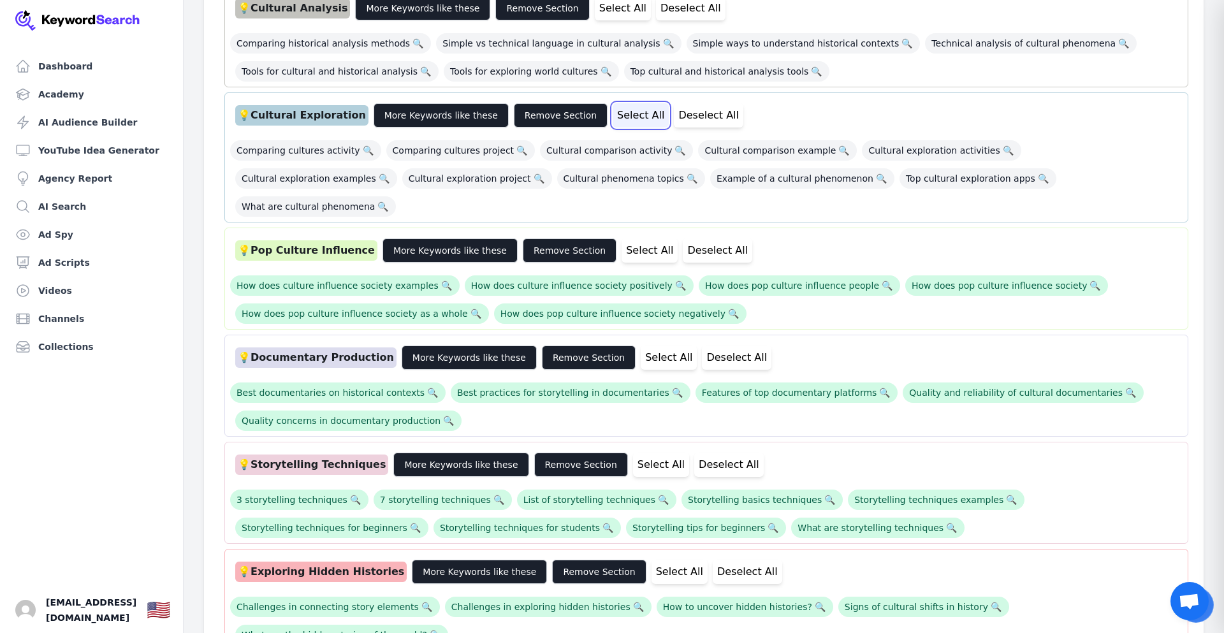
click at [613, 112] on button "Select All" at bounding box center [641, 115] width 56 height 24
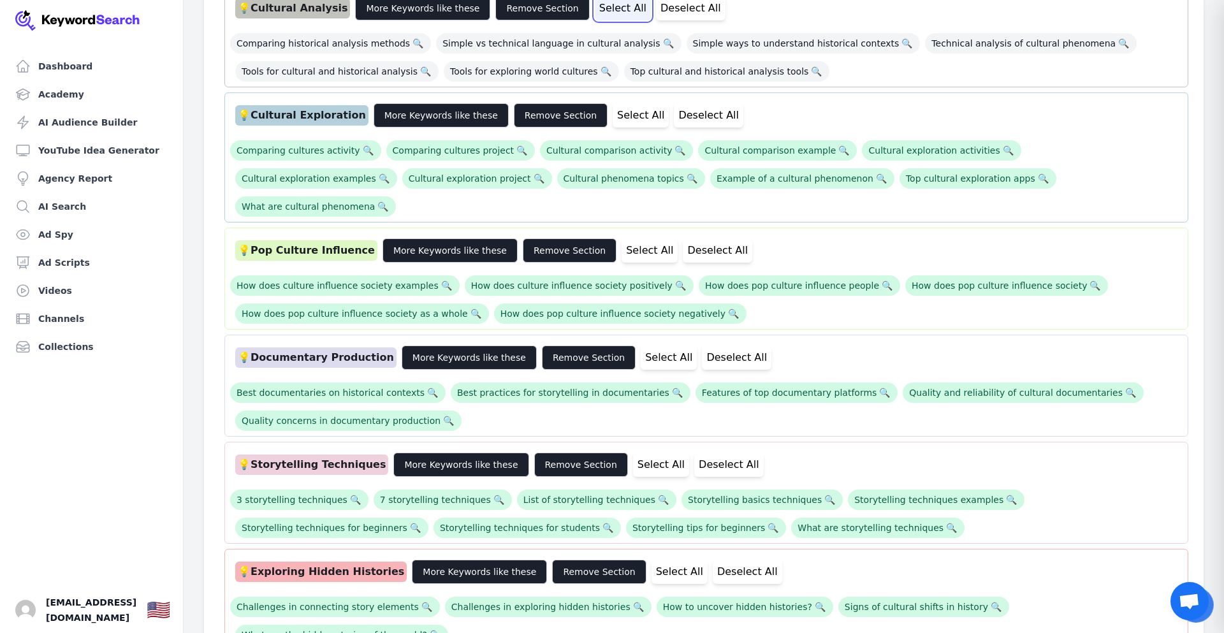
click at [595, 6] on button "Select All" at bounding box center [623, 8] width 56 height 24
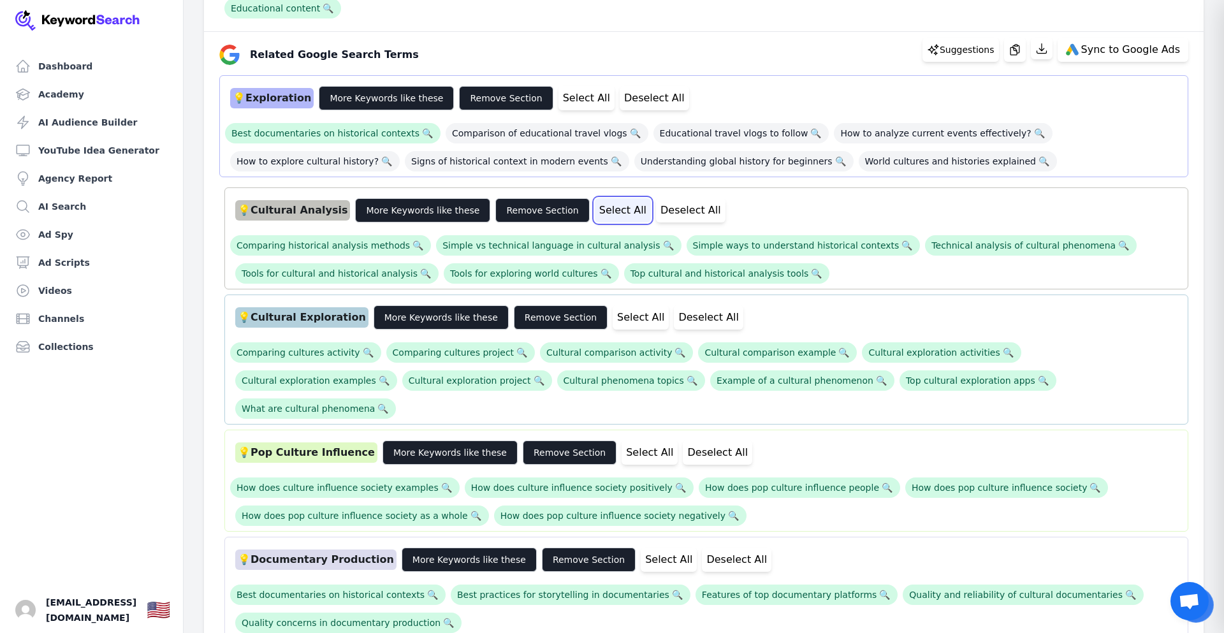
scroll to position [255, 0]
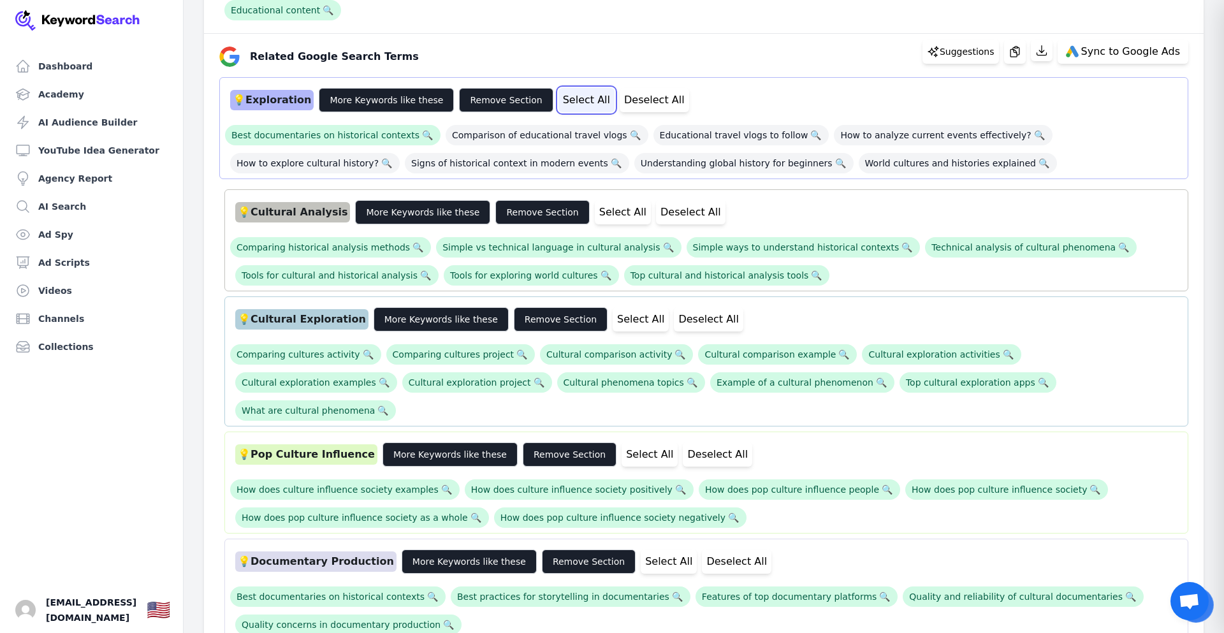
click at [559, 97] on button "Select All" at bounding box center [587, 100] width 56 height 24
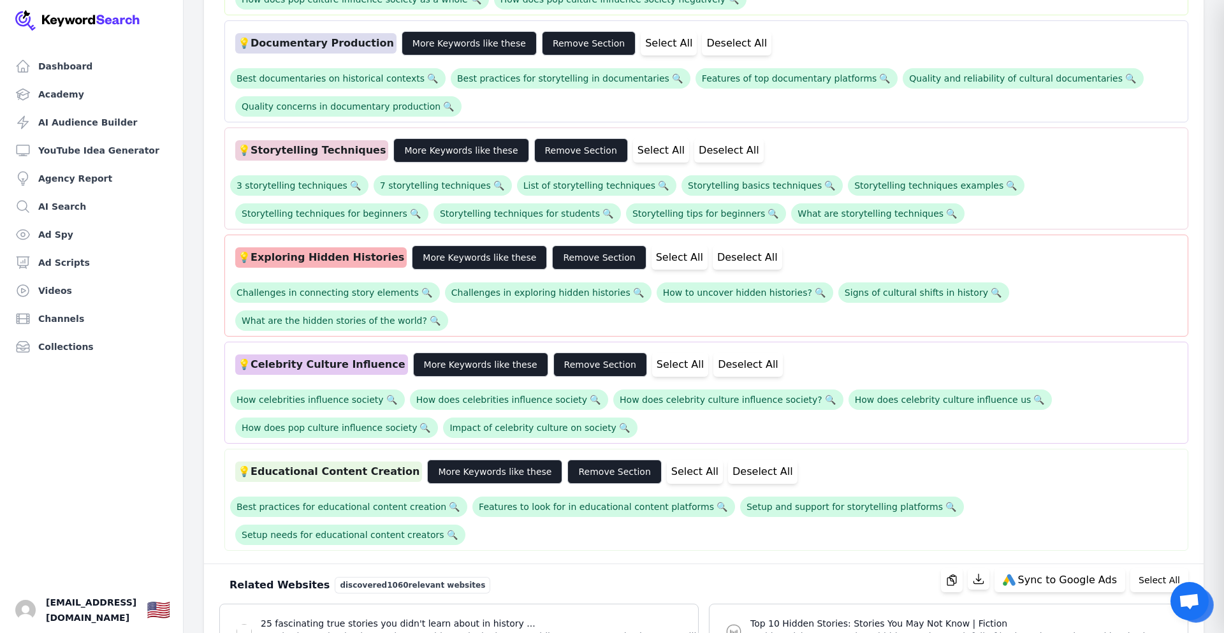
scroll to position [765, 0]
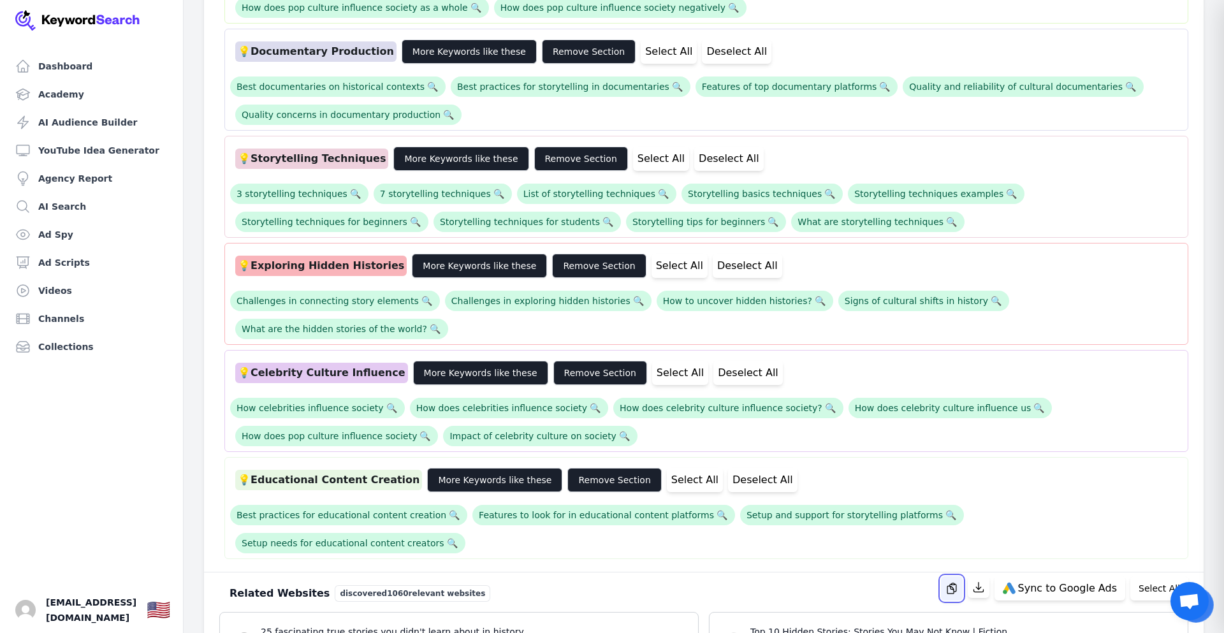
click at [956, 583] on icon "button" at bounding box center [951, 588] width 9 height 10
click at [985, 581] on icon "button" at bounding box center [978, 587] width 13 height 13
click at [1072, 583] on span "Sync to Google Ads" at bounding box center [1067, 588] width 99 height 10
click at [465, 533] on span "Setup needs for educational content creators 🔍" at bounding box center [350, 543] width 230 height 20
click at [1055, 576] on button "Sync to Google Ads" at bounding box center [1060, 588] width 131 height 24
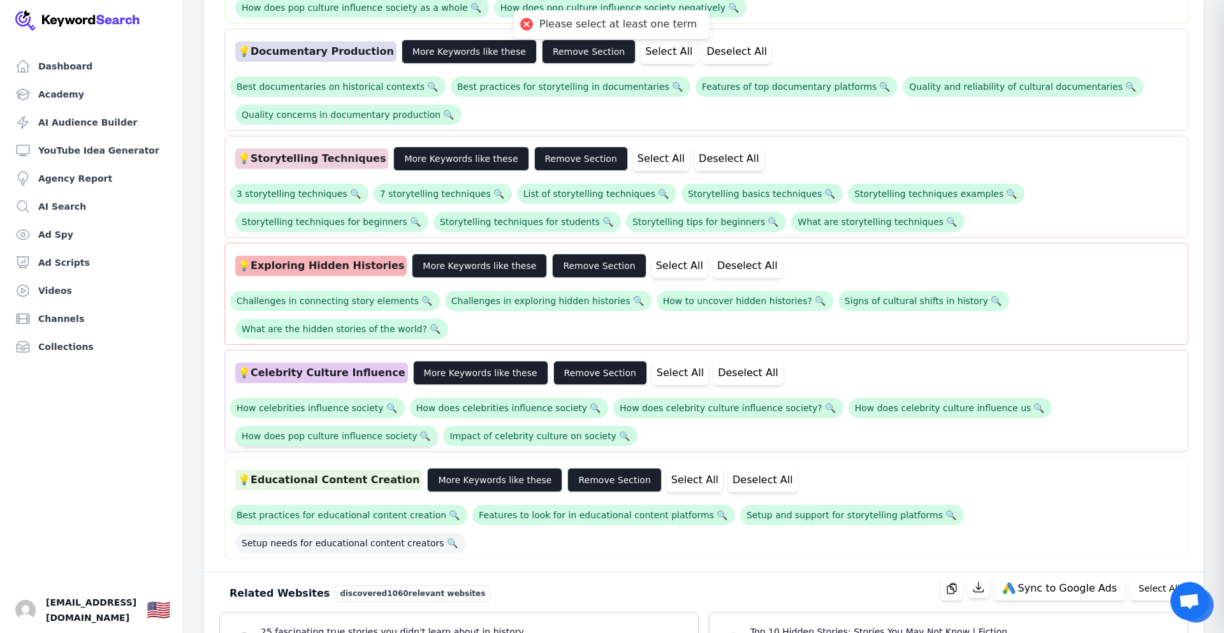
click at [438, 426] on span "How does pop culture influence society 🔍" at bounding box center [336, 436] width 203 height 20
click at [448, 319] on span "What are the hidden stories of the world? 🔍" at bounding box center [341, 329] width 213 height 20
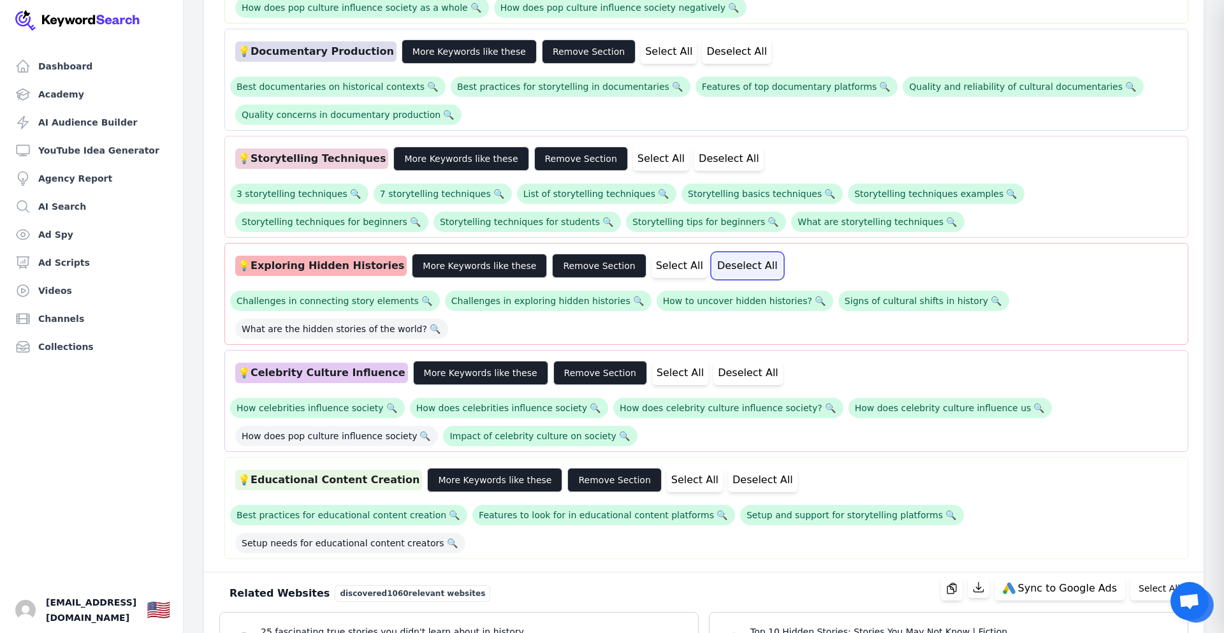
click at [713, 254] on button "Deselect All" at bounding box center [747, 266] width 69 height 24
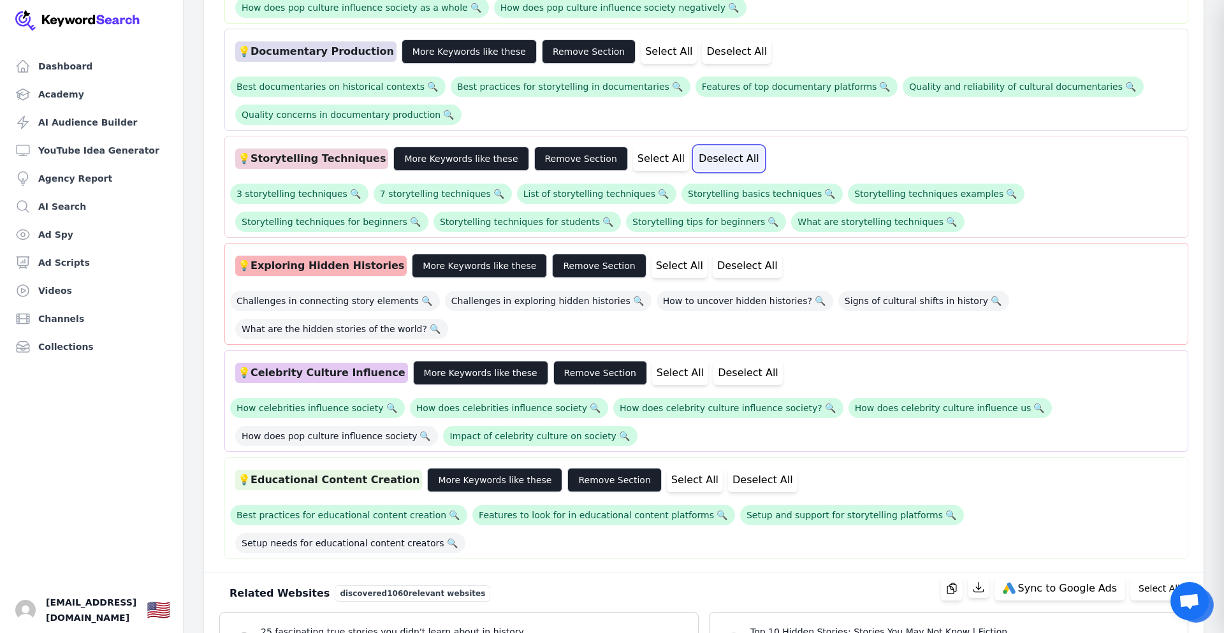
click at [694, 147] on button "Deselect All" at bounding box center [728, 159] width 69 height 24
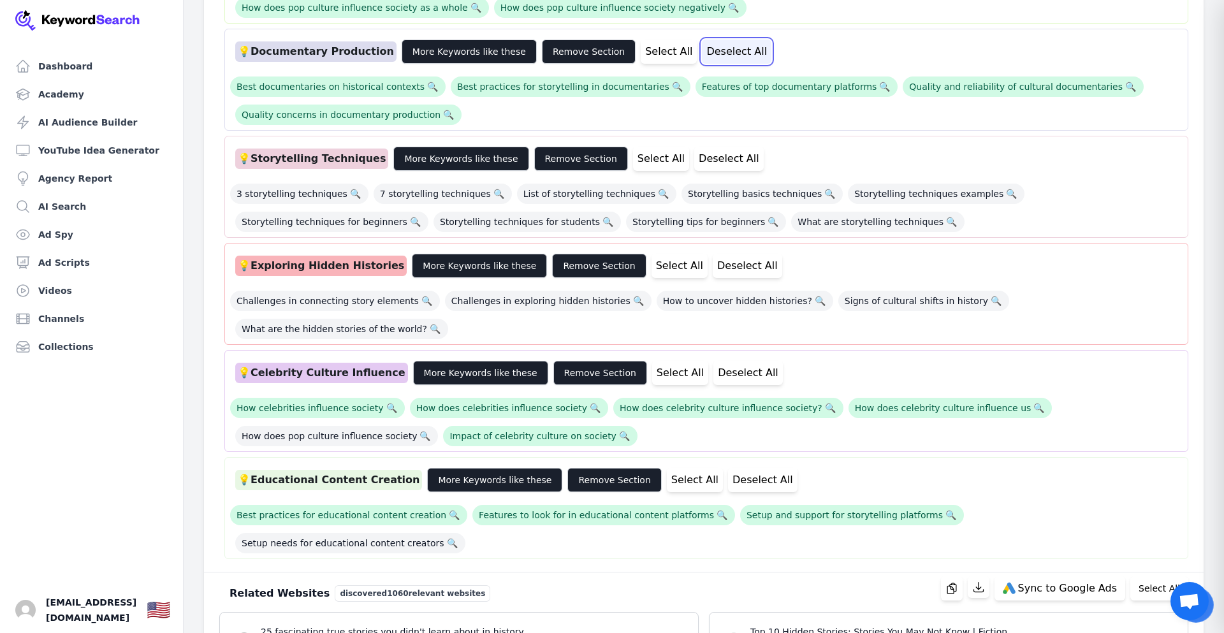
click at [702, 40] on button "Deselect All" at bounding box center [736, 52] width 69 height 24
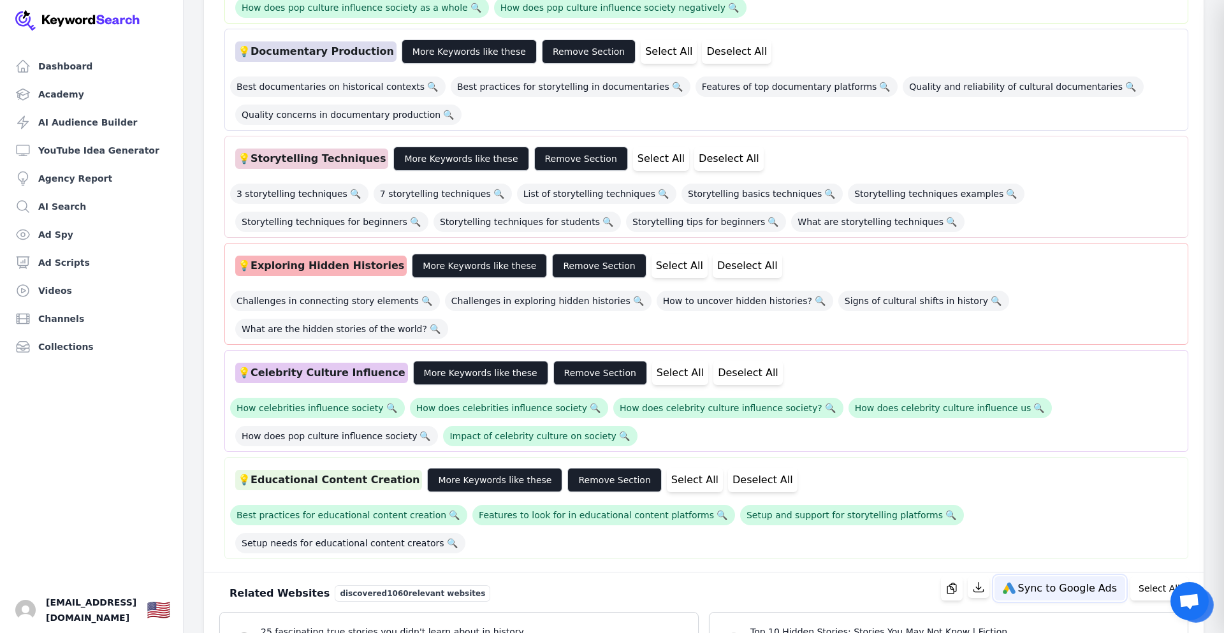
click at [1056, 583] on span "Sync to Google Ads" at bounding box center [1067, 588] width 99 height 10
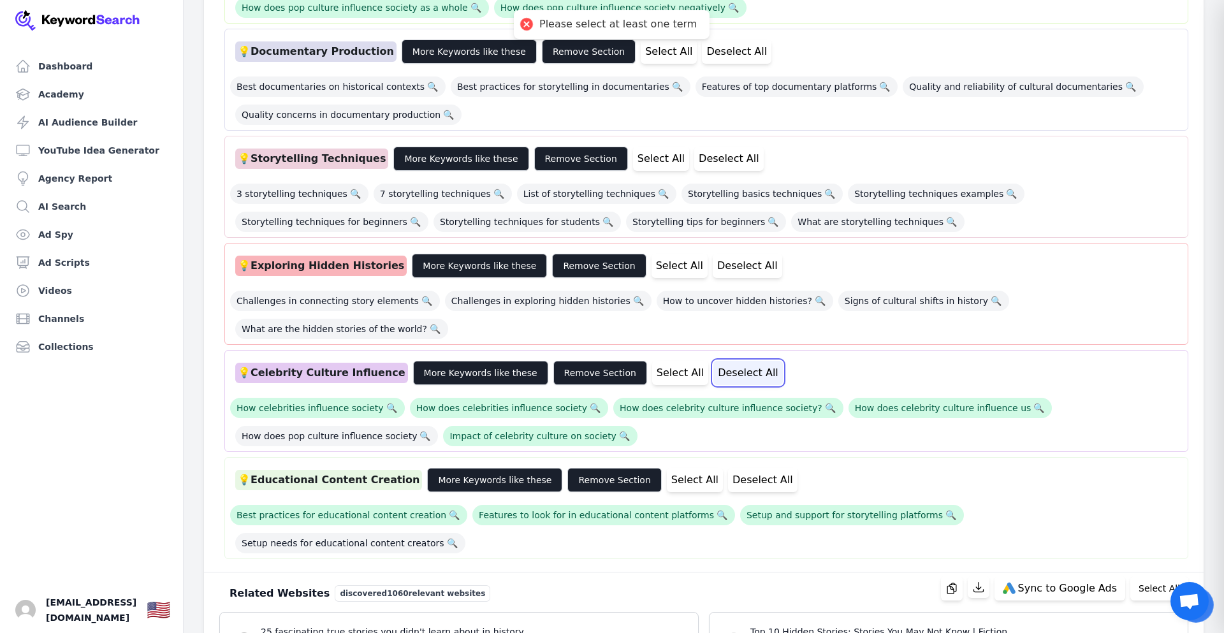
click at [713, 361] on button "Deselect All" at bounding box center [747, 373] width 69 height 24
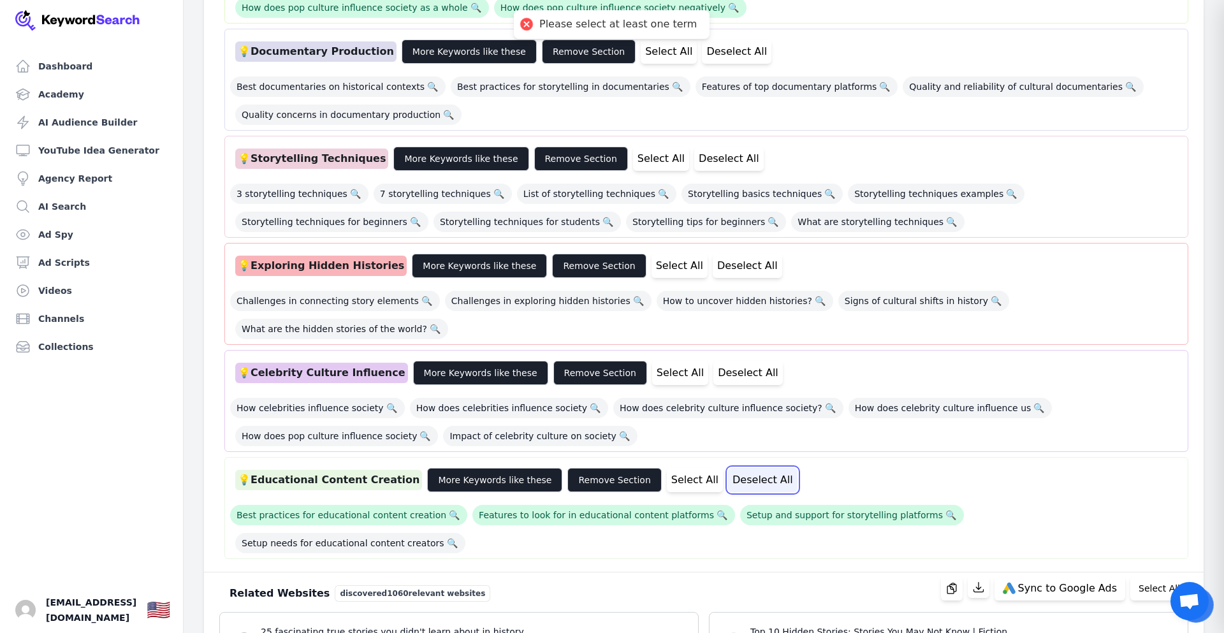
click at [728, 468] on button "Deselect All" at bounding box center [762, 480] width 69 height 24
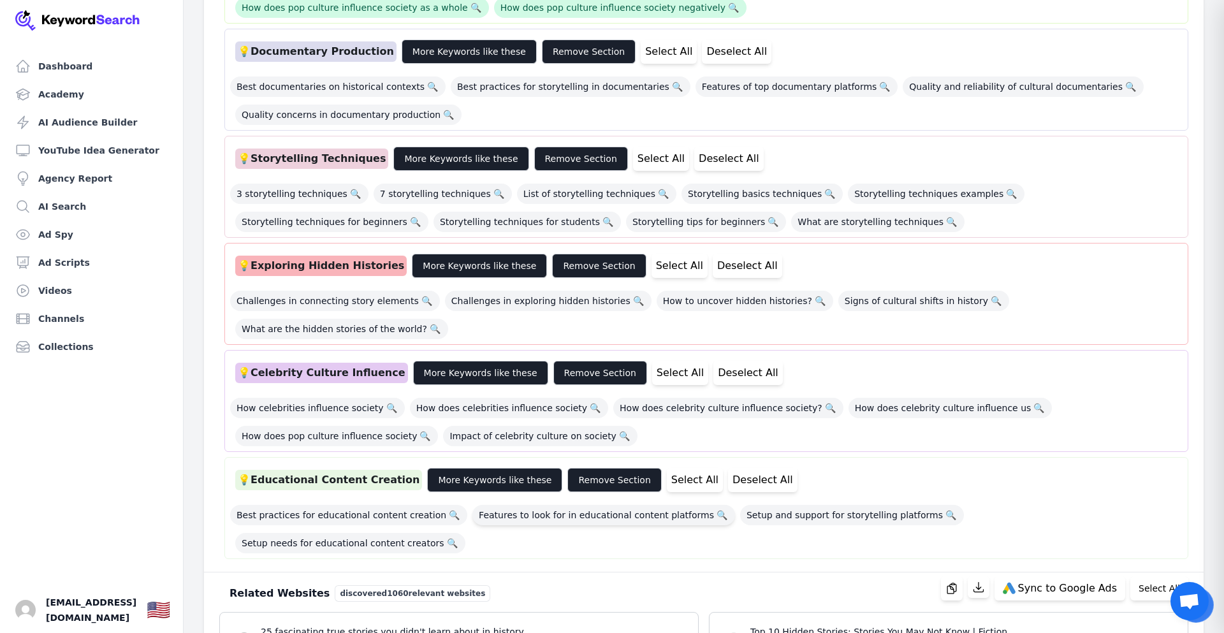
click at [600, 505] on span "Features to look for in educational content platforms 🔍" at bounding box center [603, 515] width 263 height 20
click at [641, 398] on span "How does celebrity culture influence society? 🔍" at bounding box center [728, 408] width 230 height 20
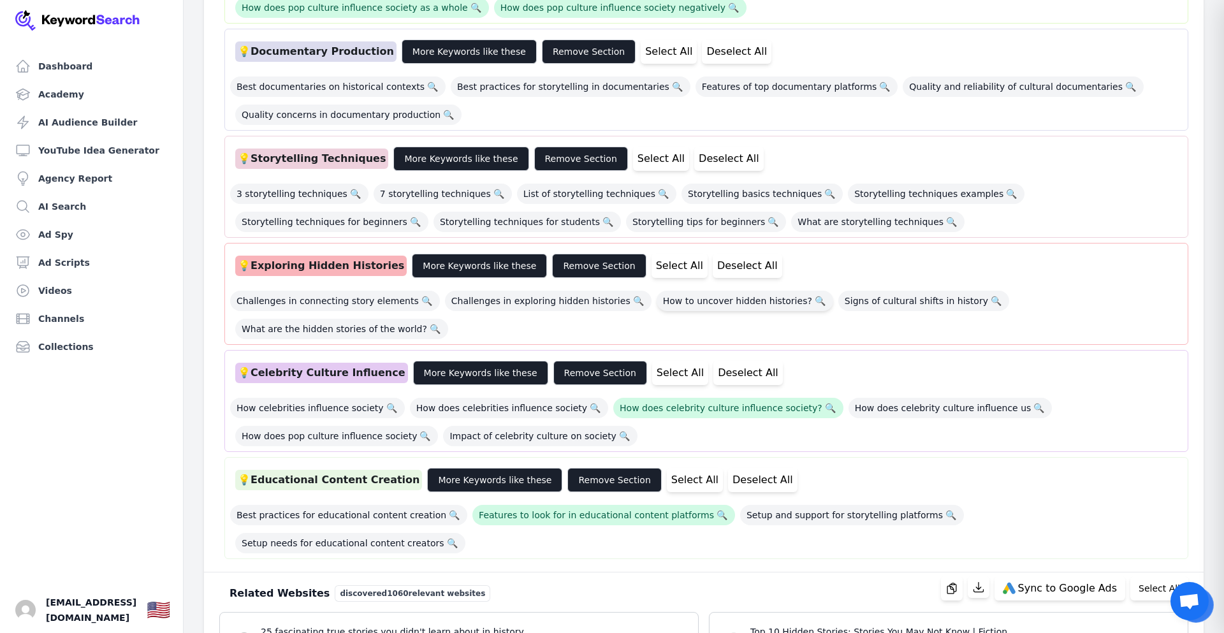
click at [657, 291] on span "How to uncover hidden histories? 🔍" at bounding box center [745, 301] width 177 height 20
click at [682, 184] on span "Storytelling basics techniques 🔍" at bounding box center [762, 194] width 161 height 20
click at [681, 69] on div "Best documentaries on historical contexts 🔍 Best practices for storytelling in …" at bounding box center [706, 97] width 953 height 56
click at [696, 77] on span "Features of top documentary platforms 🔍" at bounding box center [797, 87] width 202 height 20
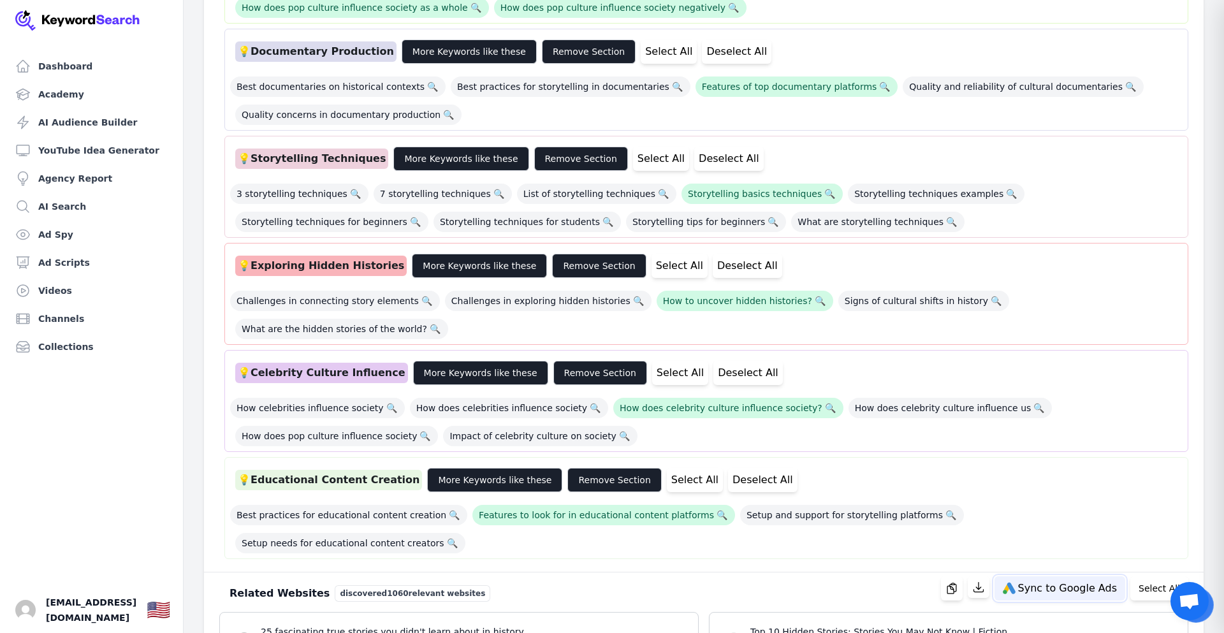
click at [1056, 576] on button "Sync to Google Ads" at bounding box center [1060, 588] width 131 height 24
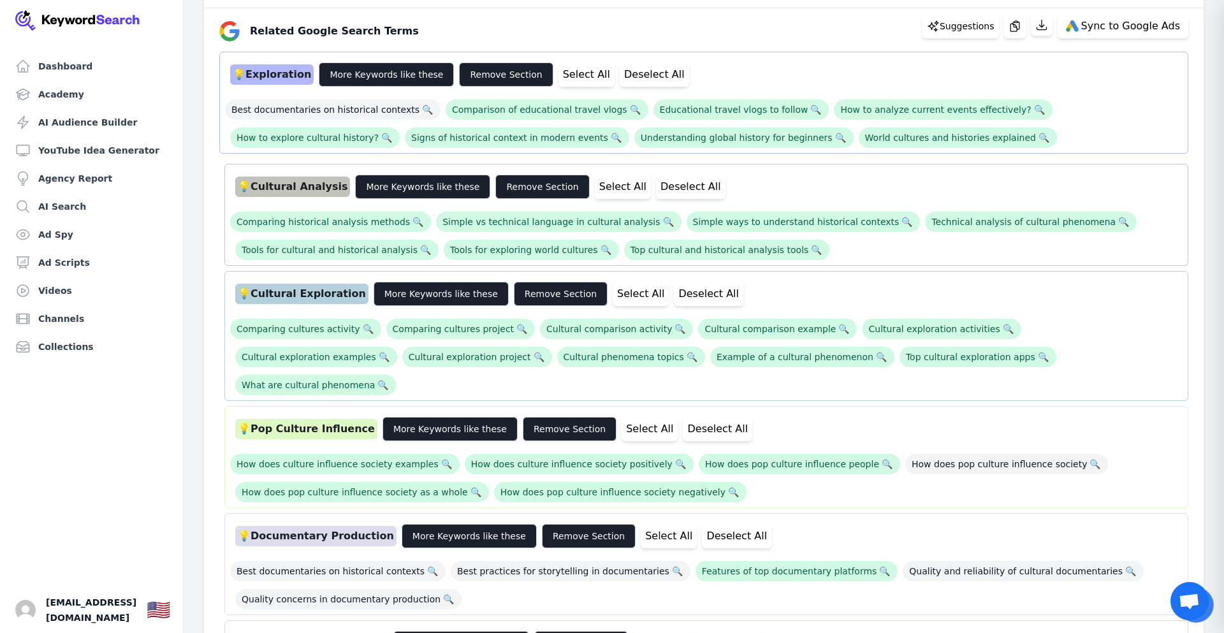
scroll to position [255, 0]
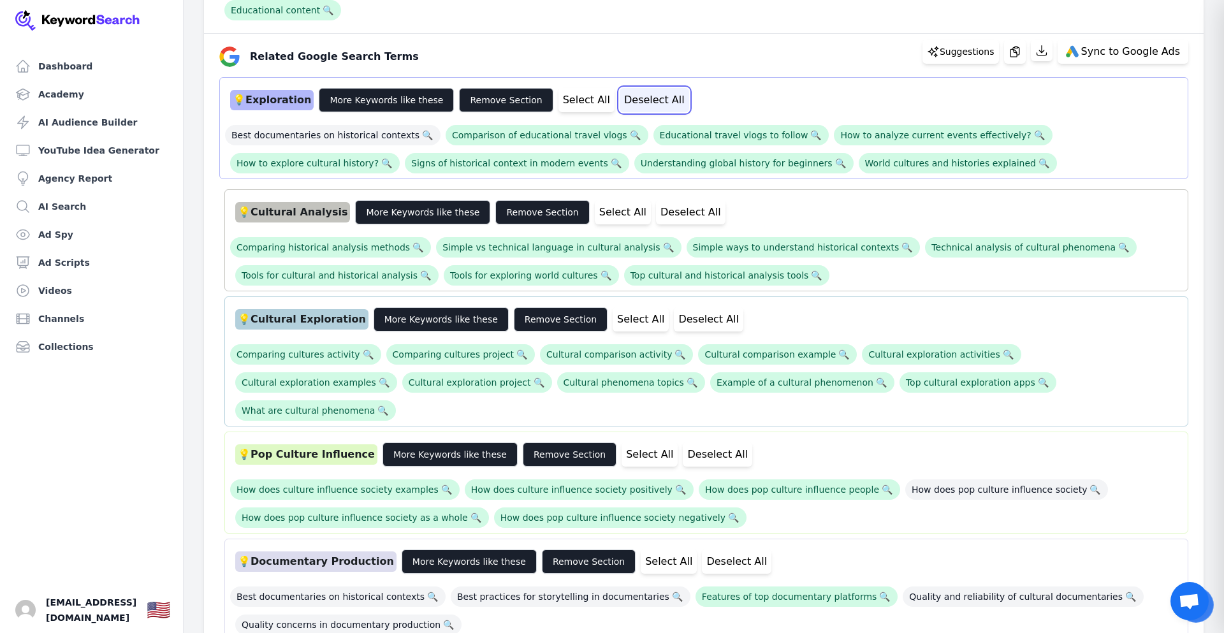
click at [625, 94] on button "Deselect All" at bounding box center [654, 100] width 69 height 24
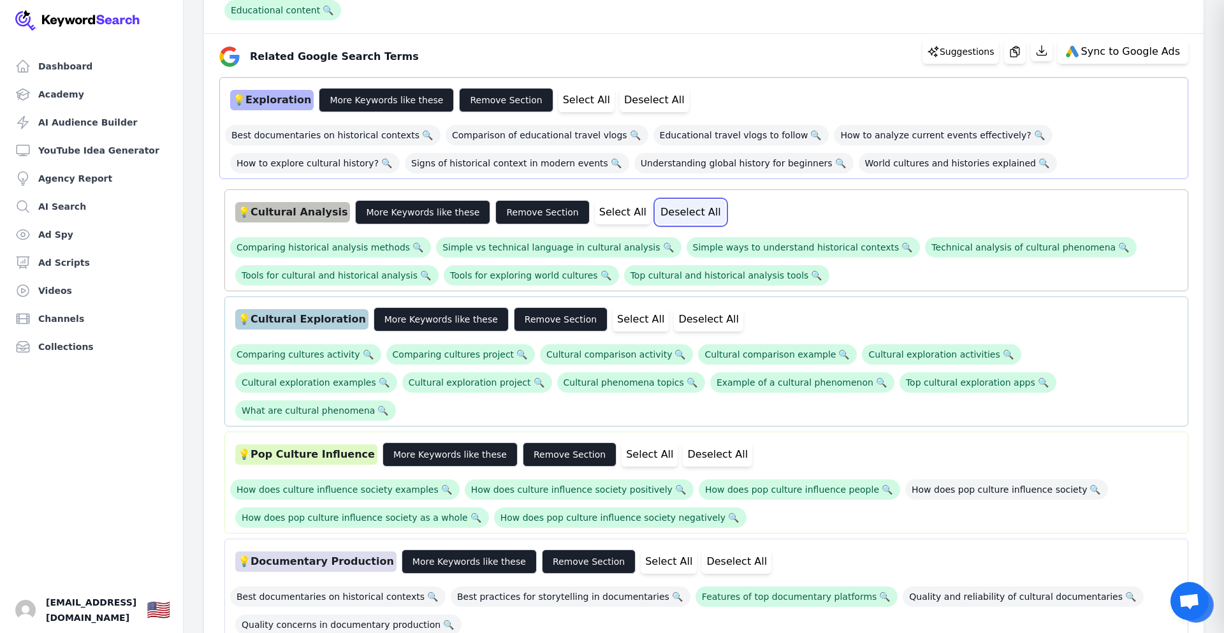
click at [656, 212] on button "Deselect All" at bounding box center [690, 212] width 69 height 24
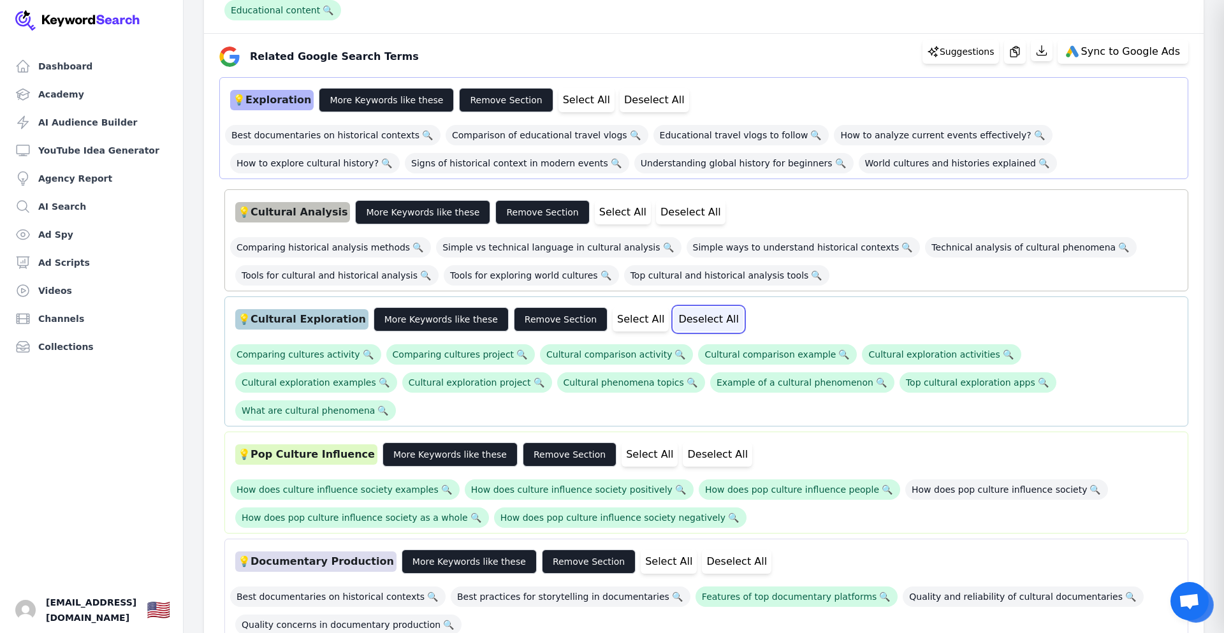
click at [674, 325] on button "Deselect All" at bounding box center [708, 319] width 69 height 24
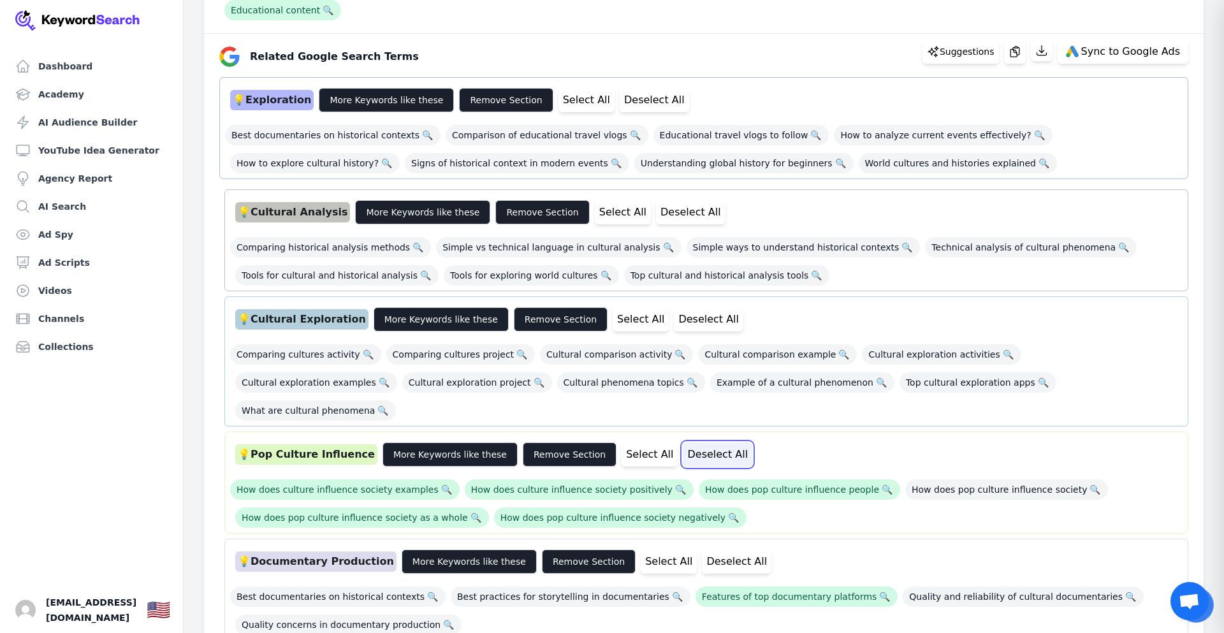
click at [683, 442] on button "Deselect All" at bounding box center [717, 454] width 69 height 24
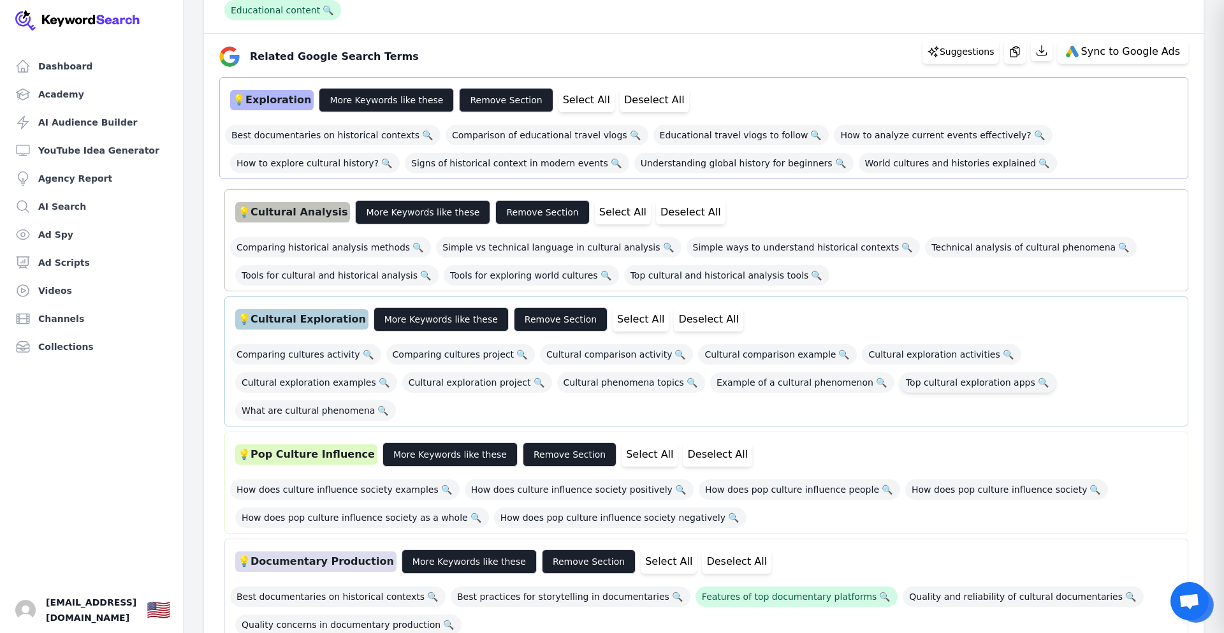
click at [900, 391] on span "Top cultural exploration apps 🔍" at bounding box center [978, 382] width 157 height 20
click at [703, 279] on span "Top cultural and historical analysis tools 🔍" at bounding box center [727, 275] width 206 height 20
click at [859, 157] on span "World cultures and histories explained 🔍" at bounding box center [958, 163] width 198 height 20
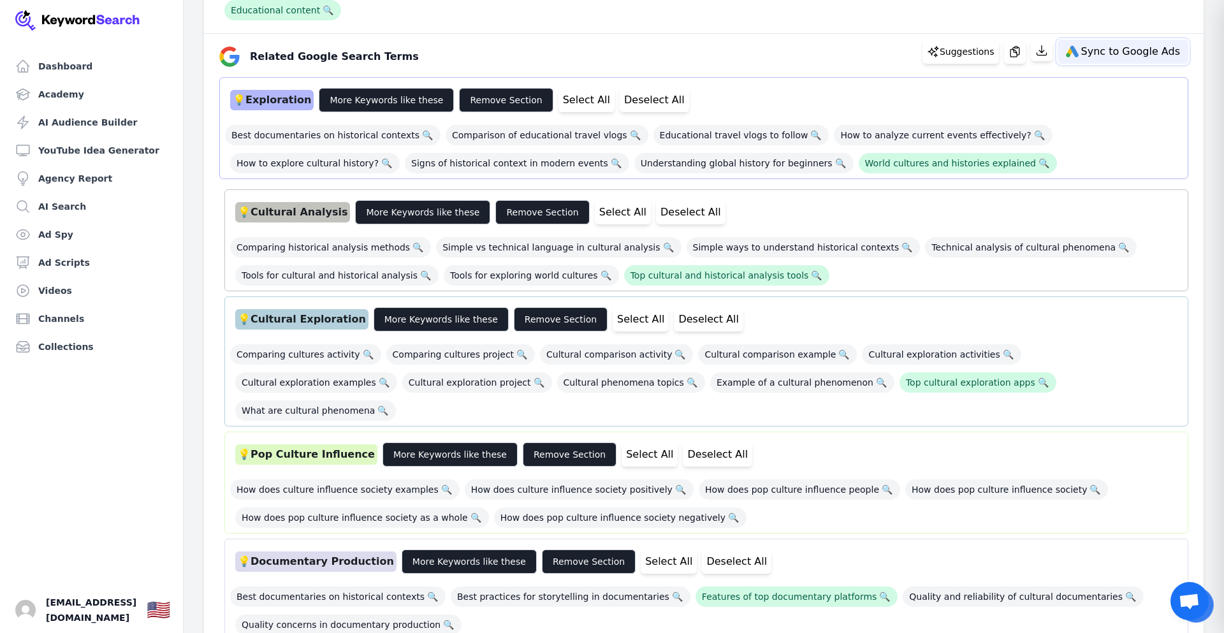
click at [1099, 61] on button "Sync to Google Ads" at bounding box center [1123, 52] width 131 height 24
select select "relatedGoogleSearchTerms"
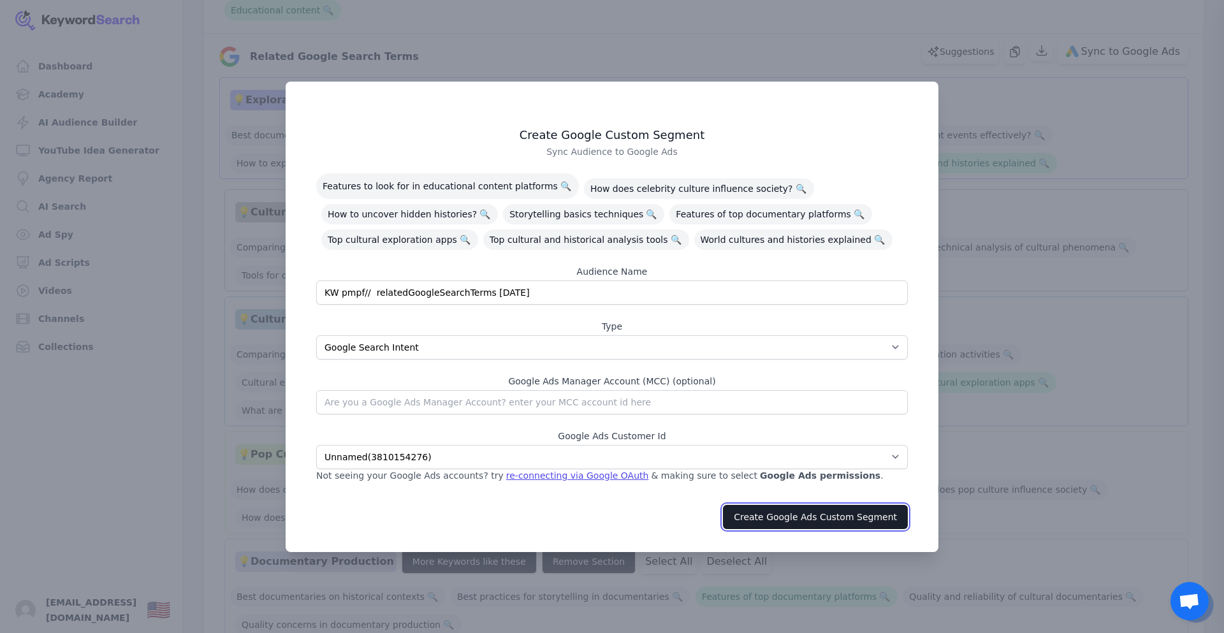
click at [817, 523] on button "Create Google Ads Custom Segment" at bounding box center [815, 517] width 185 height 24
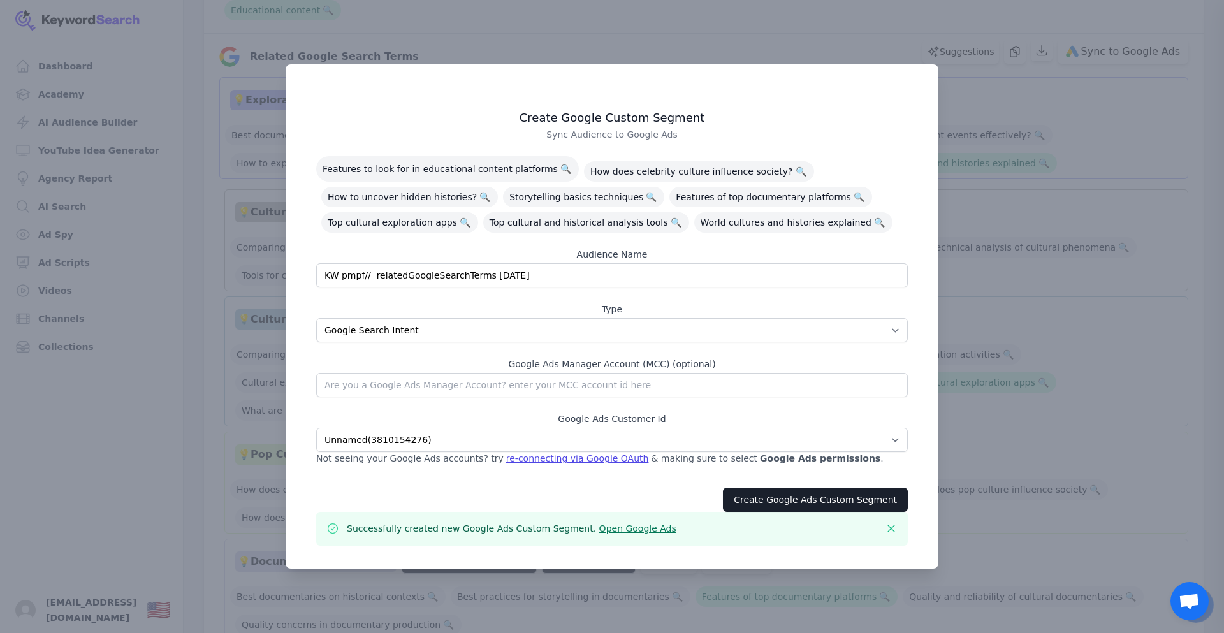
click at [874, 29] on div at bounding box center [612, 316] width 1224 height 633
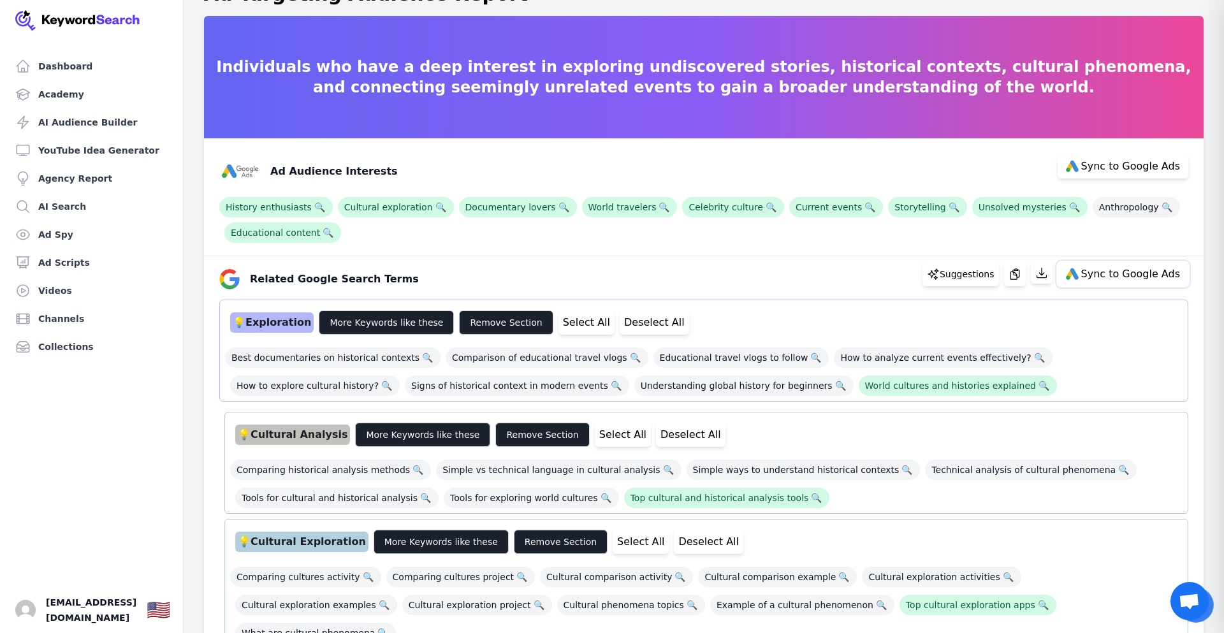
scroll to position [26, 0]
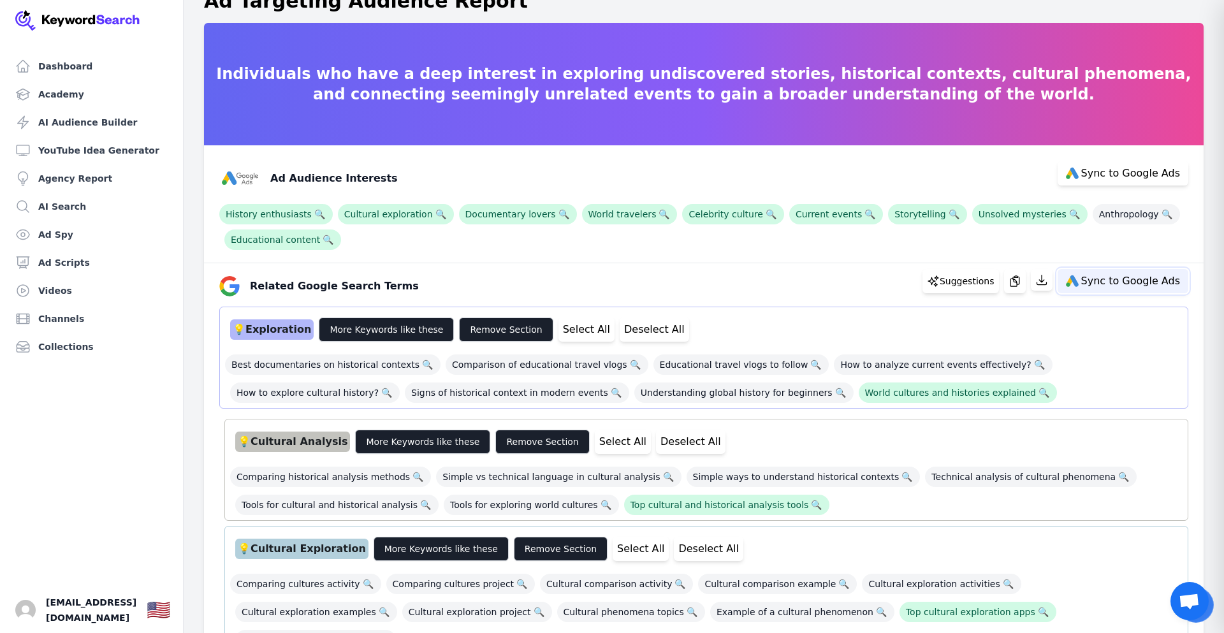
click at [1129, 284] on span "Sync to Google Ads" at bounding box center [1130, 281] width 99 height 10
select select "relatedGoogleSearchTerms"
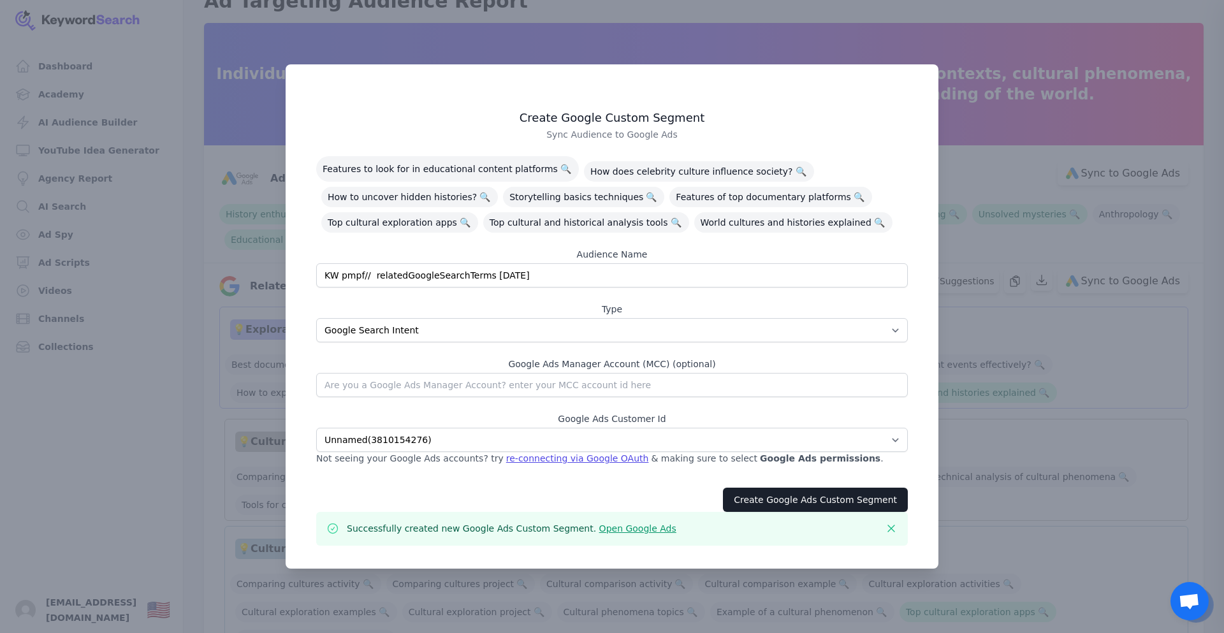
click at [599, 528] on link "Open Google Ads" at bounding box center [637, 528] width 77 height 10
click at [168, 88] on div at bounding box center [612, 316] width 1224 height 633
